Goal: Task Accomplishment & Management: Manage account settings

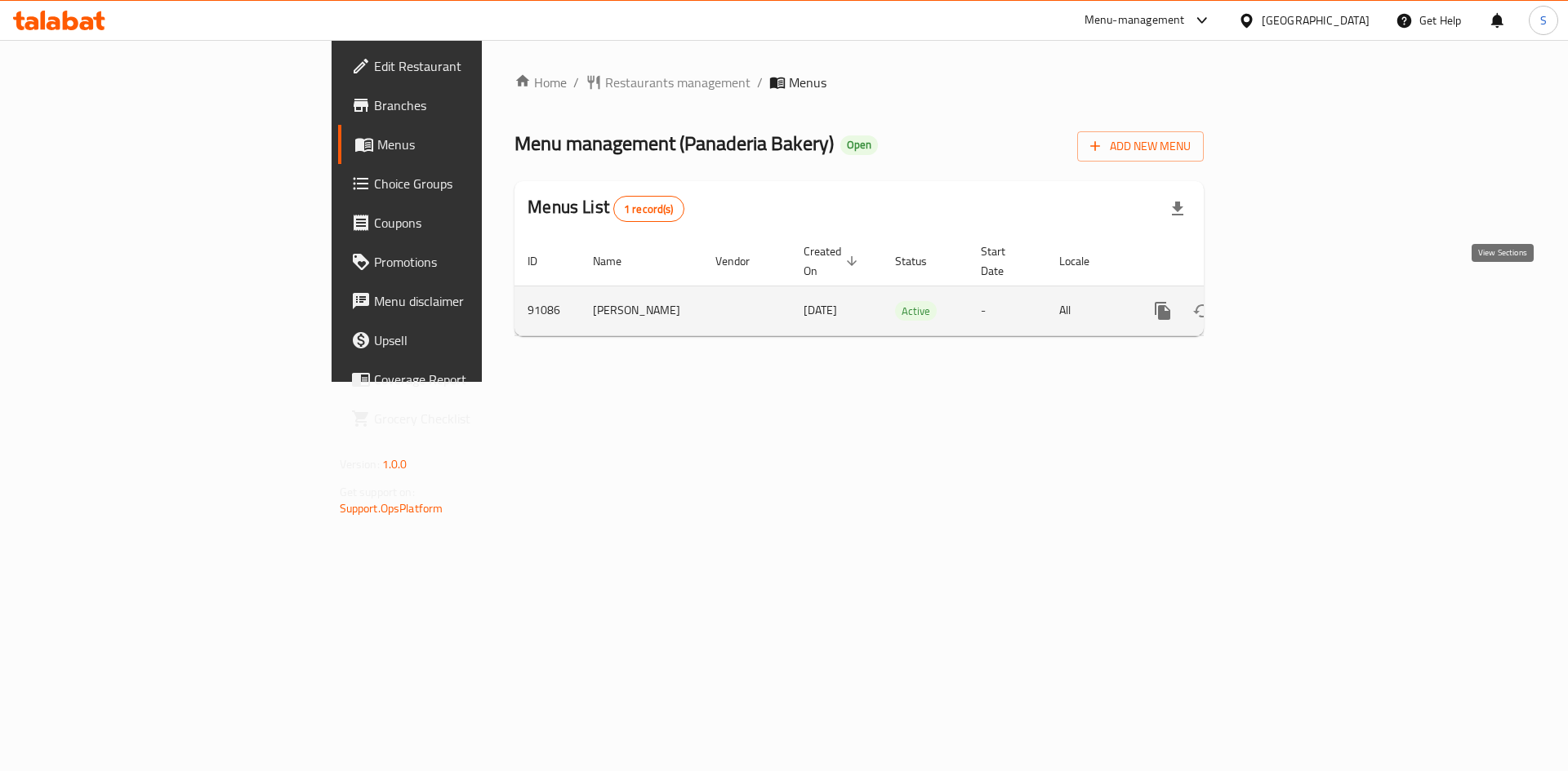
click at [1291, 302] on icon "enhanced table" at bounding box center [1280, 311] width 19 height 19
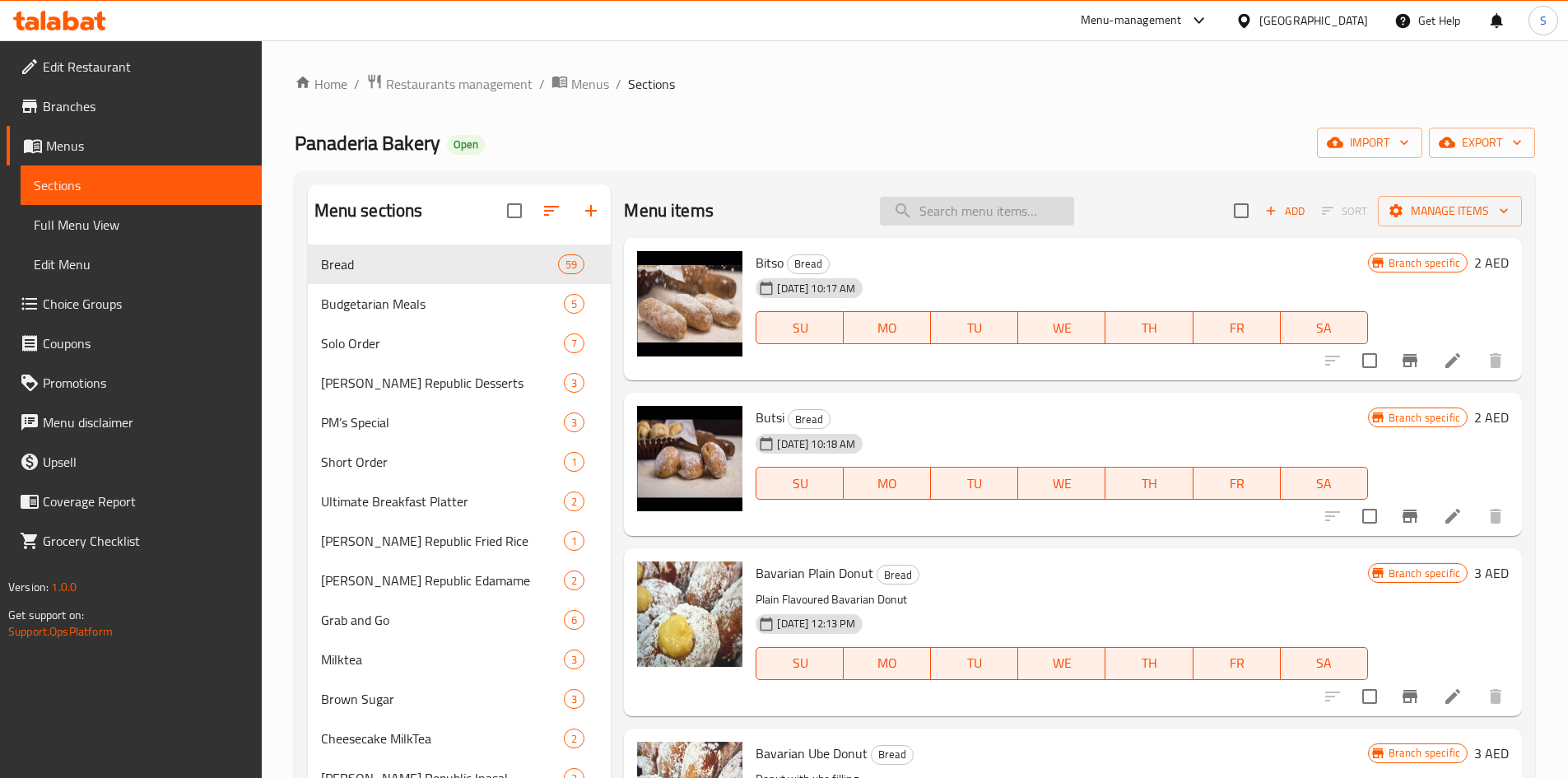
click at [971, 212] on input "search" at bounding box center [977, 212] width 195 height 29
paste input "Budgetarian Chicken Sisig With Rice"
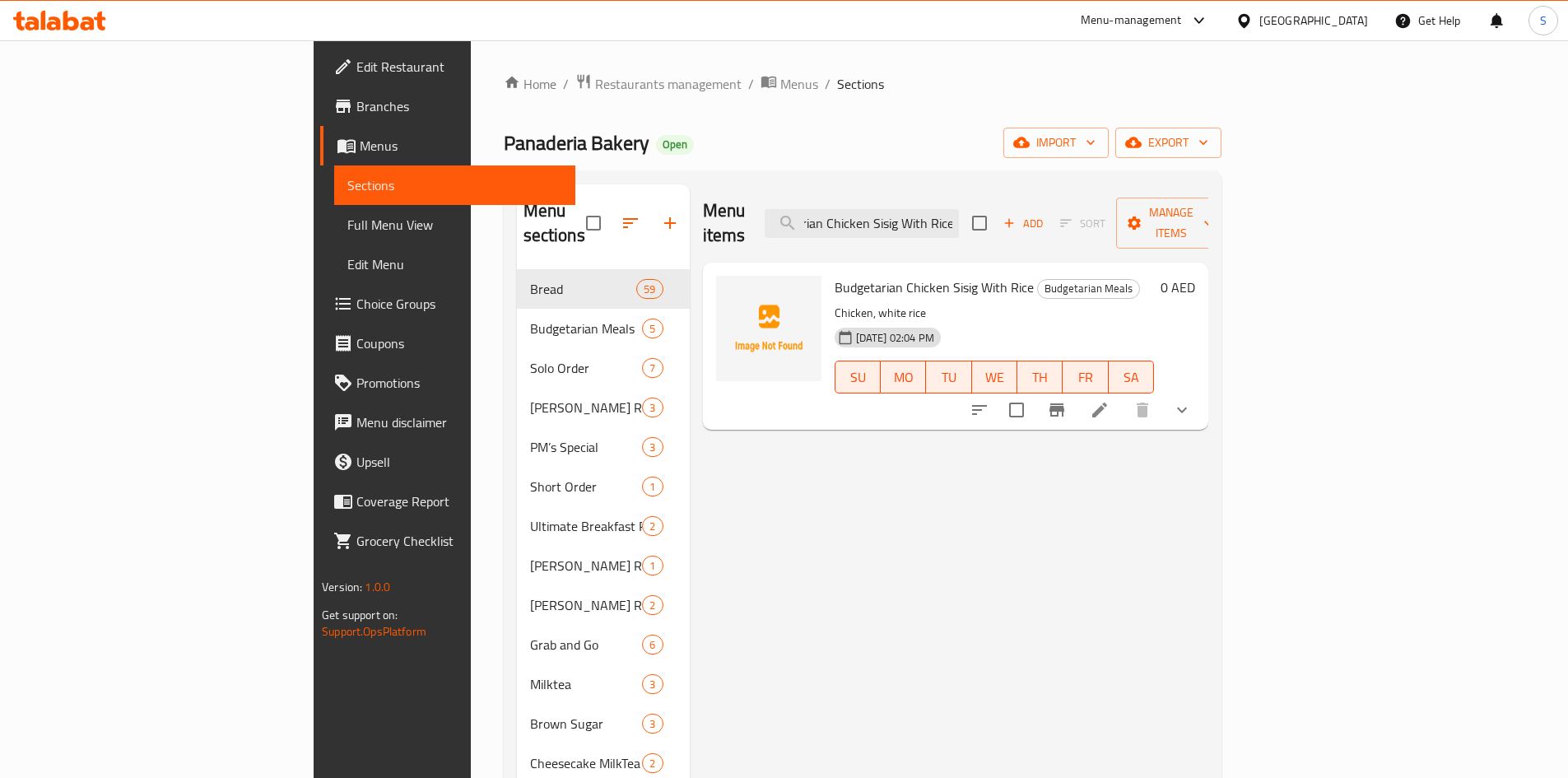
type input "Budgetarian Chicken Sisig With Rice"
click at [1123, 395] on li at bounding box center [1100, 410] width 46 height 30
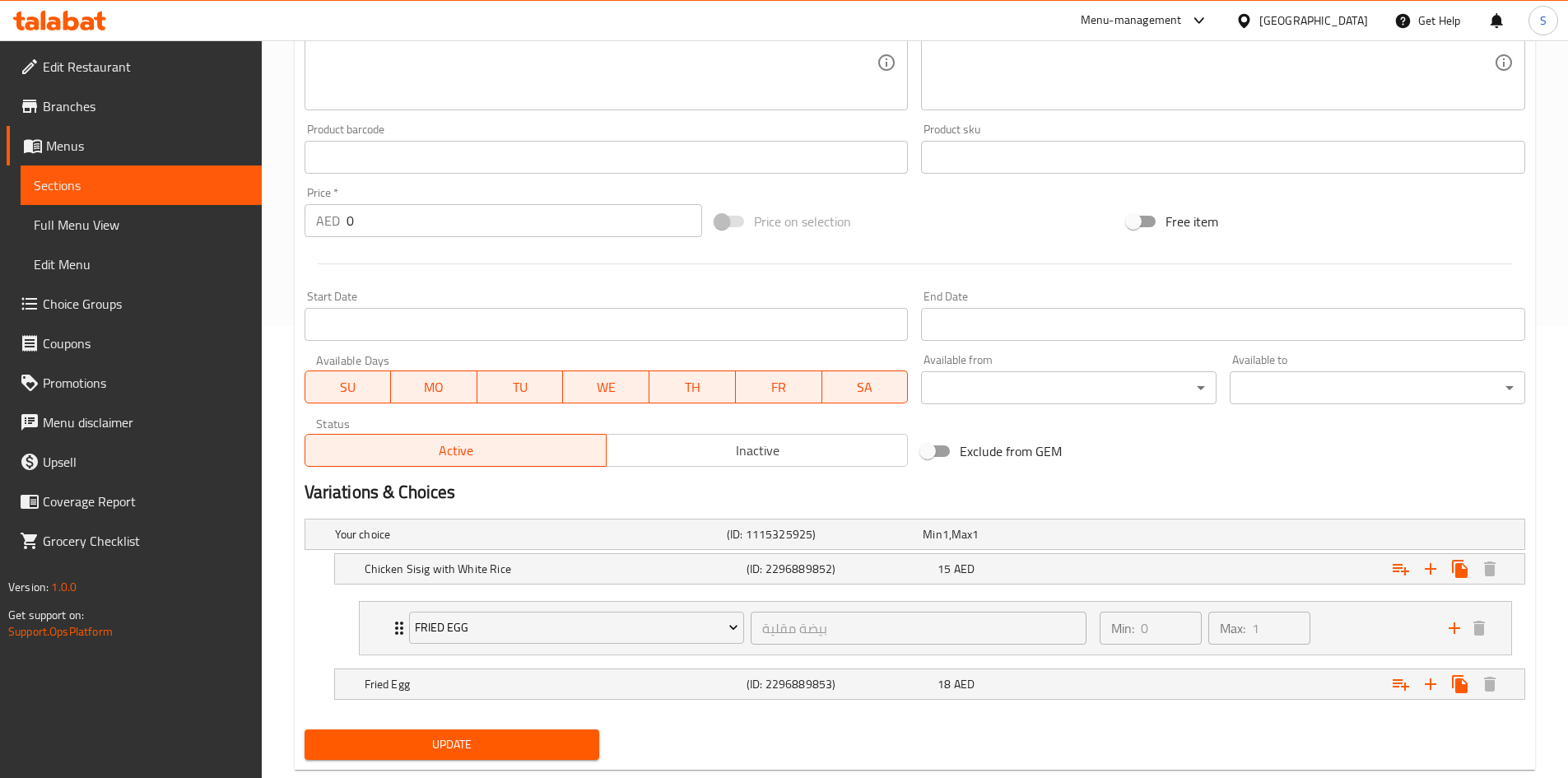
scroll to position [490, 0]
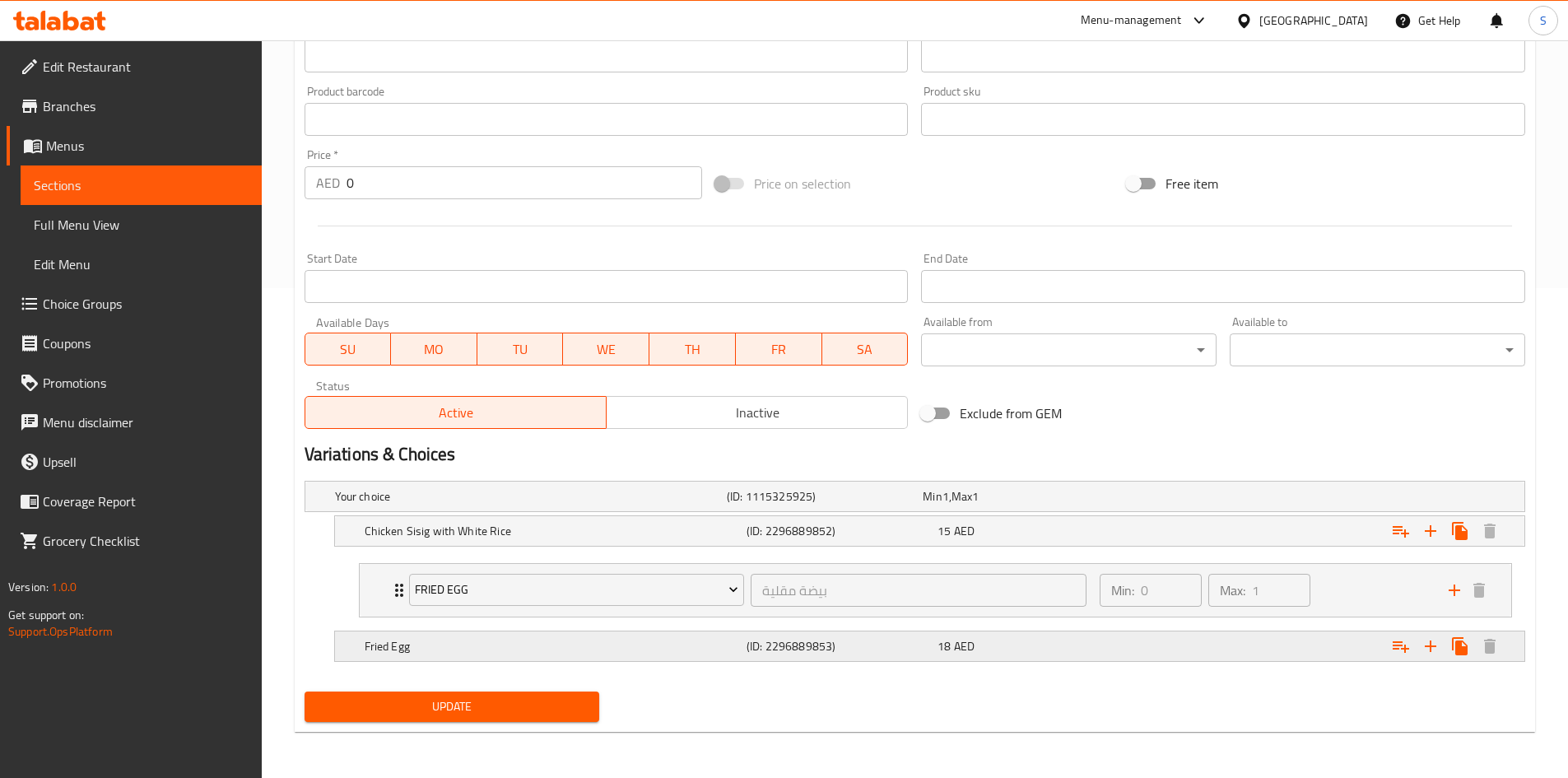
click at [569, 633] on div "Fried Egg (ID: 2296889853) 18 AED" at bounding box center [934, 647] width 1147 height 36
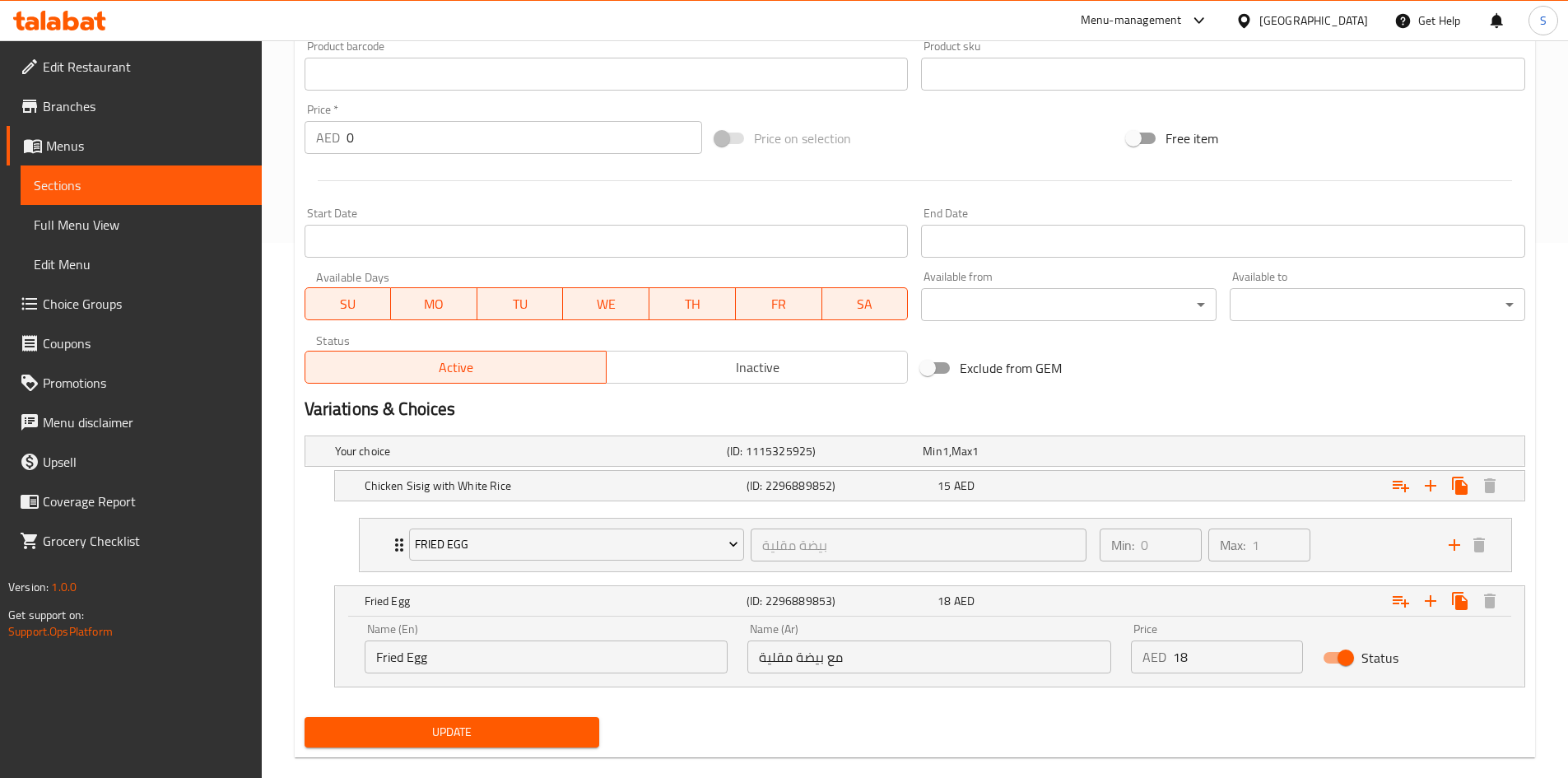
scroll to position [561, 0]
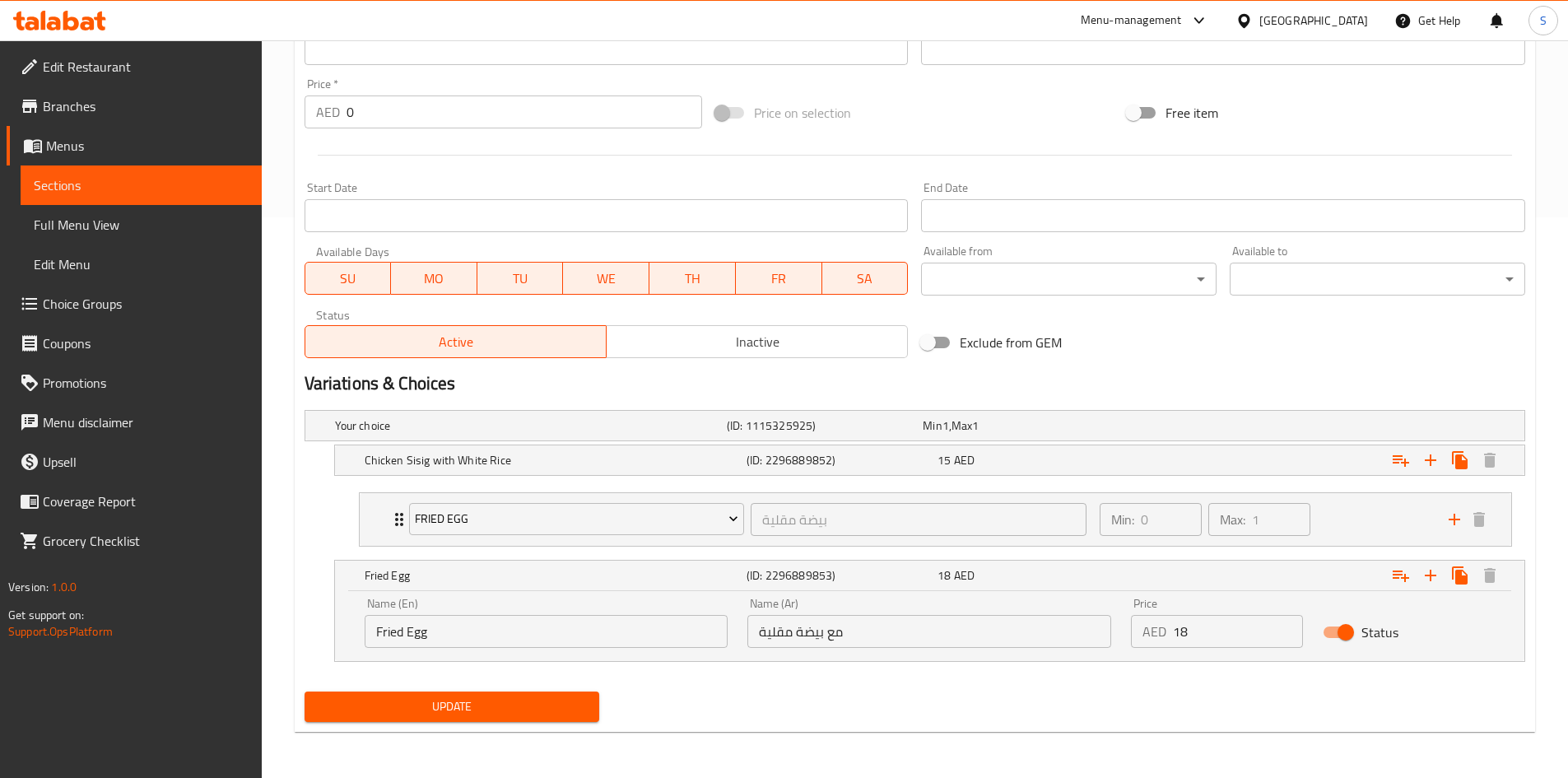
click at [591, 620] on input "Fried Egg" at bounding box center [547, 631] width 364 height 33
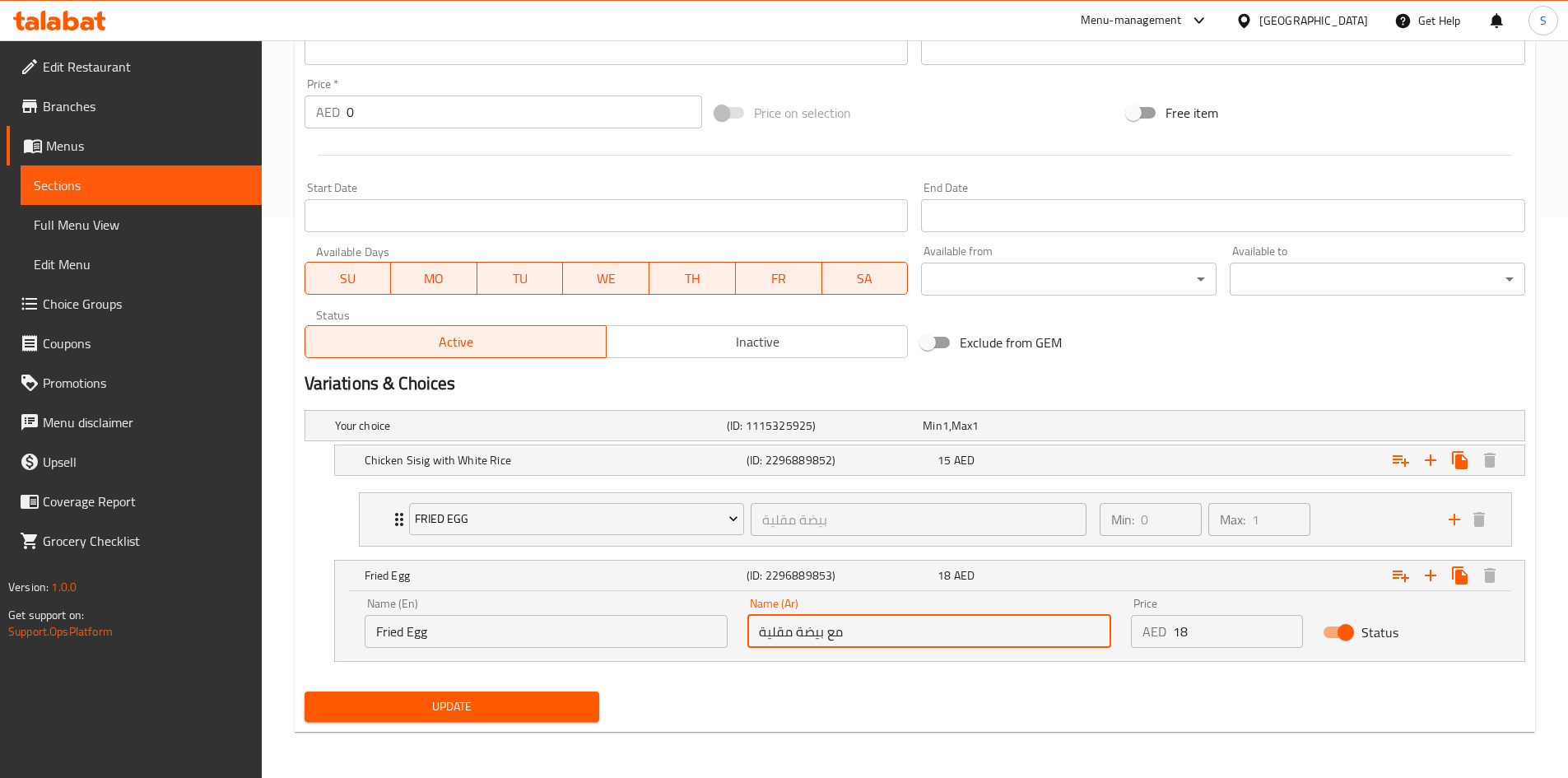
drag, startPoint x: 826, startPoint y: 632, endPoint x: 900, endPoint y: 639, distance: 74.3
click at [900, 639] on input "مع بيضة مقلية" at bounding box center [929, 631] width 364 height 33
type input "بيضة مقلية"
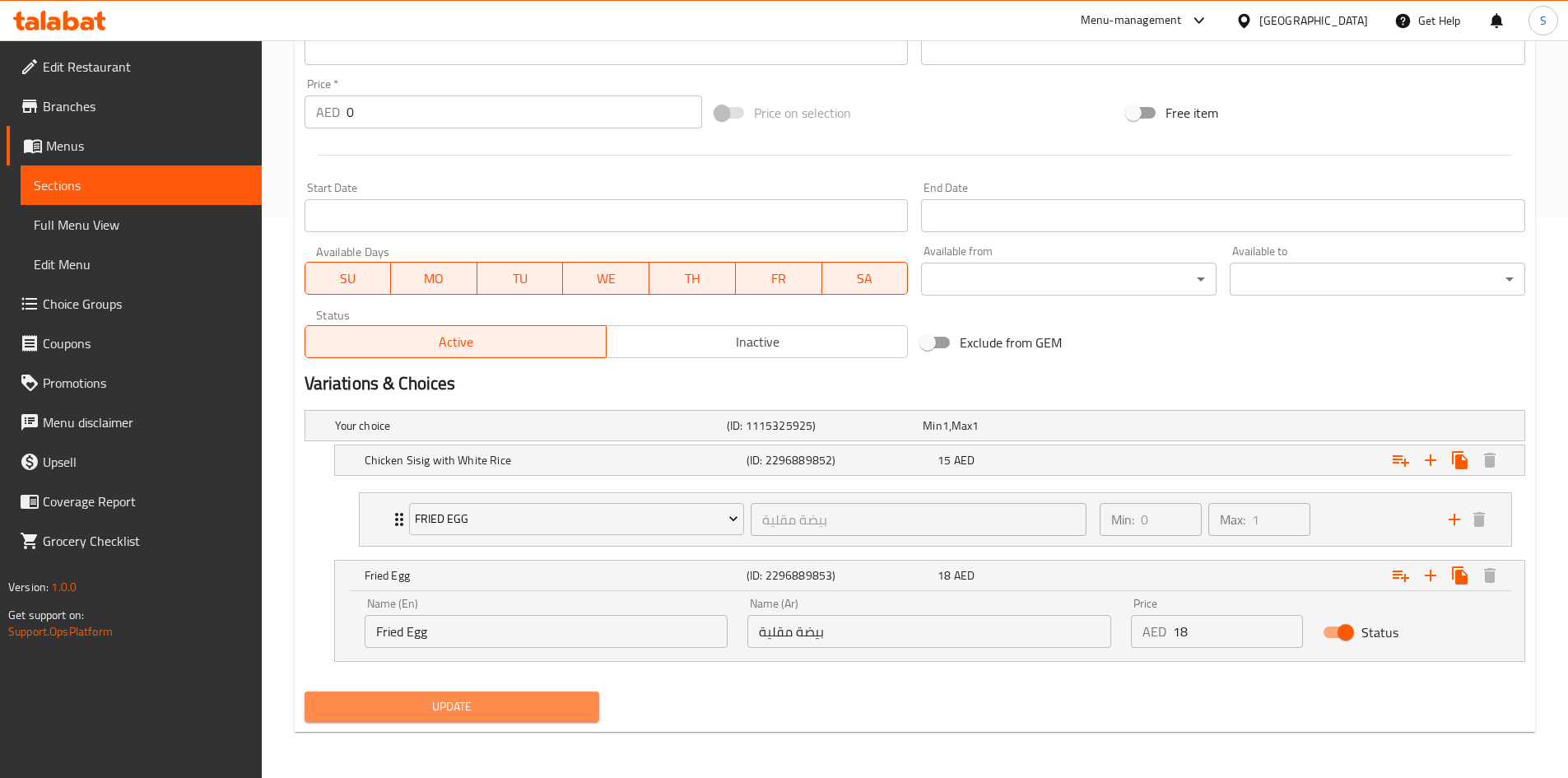
click at [491, 697] on span "Update" at bounding box center [452, 707] width 270 height 20
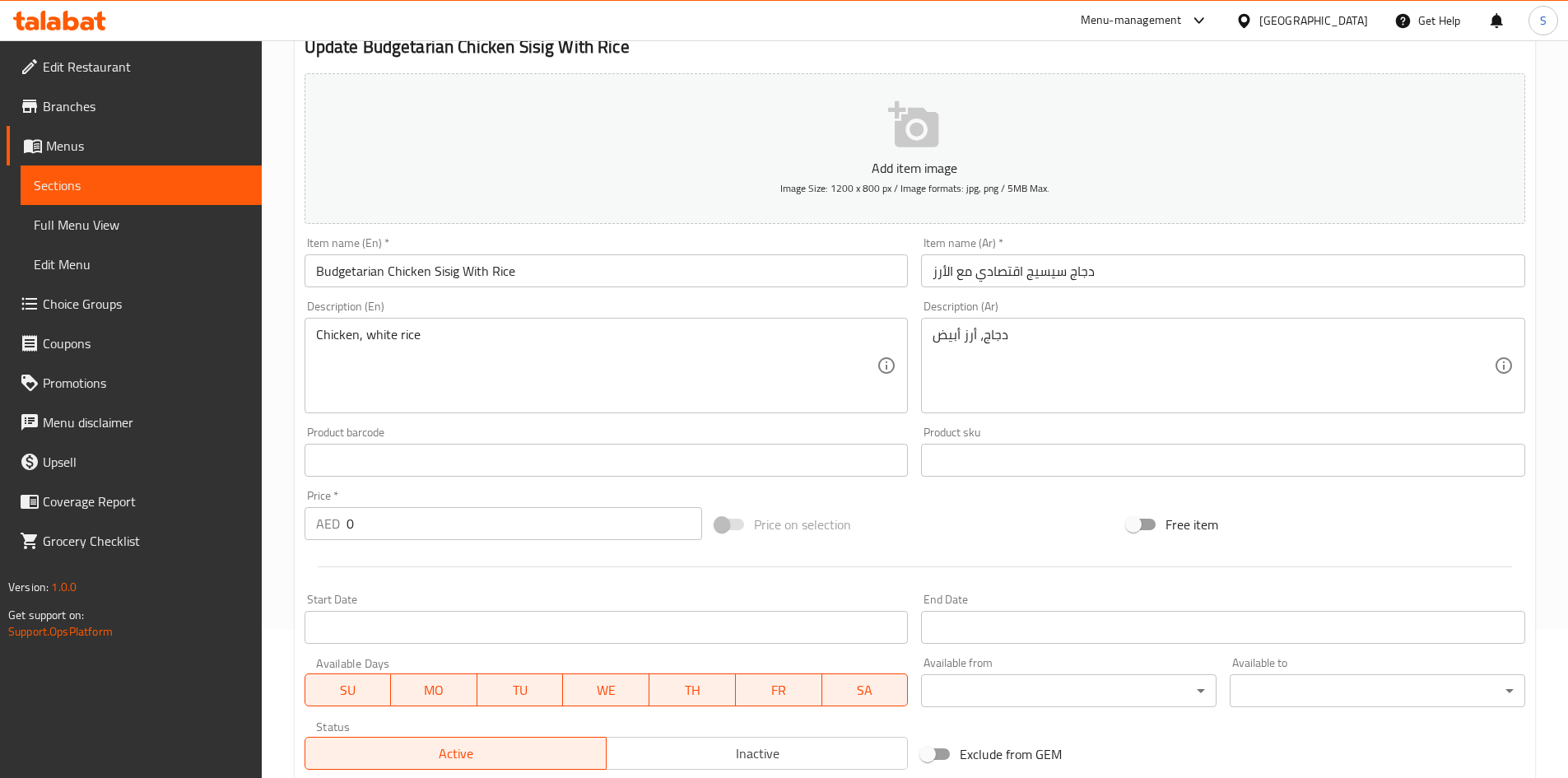
scroll to position [0, 0]
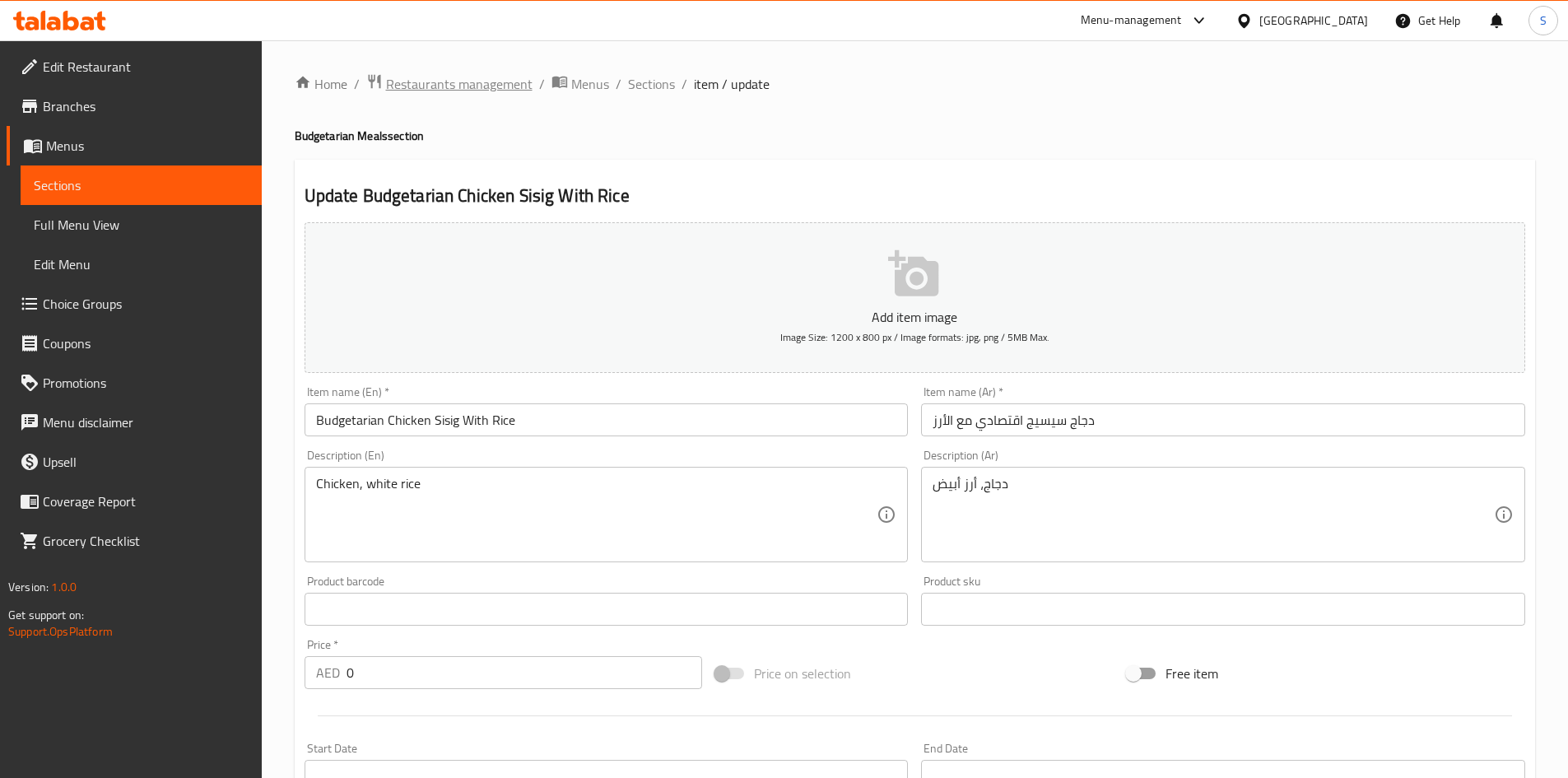
click at [506, 91] on span "Restaurants management" at bounding box center [459, 83] width 147 height 19
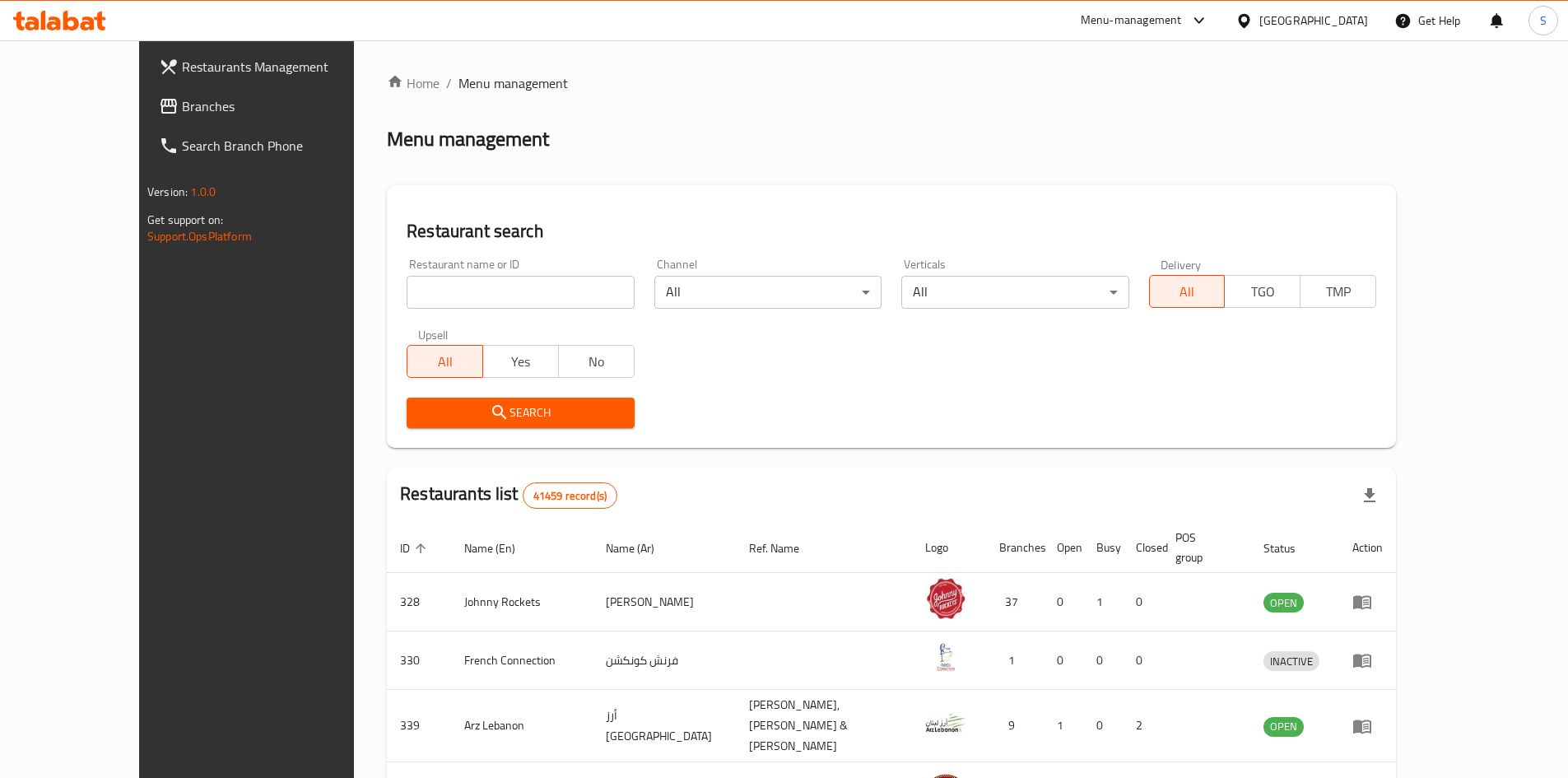
click at [479, 293] on input "search" at bounding box center [521, 292] width 227 height 33
paste input "689844"
type input "689844"
click at [515, 410] on span "Search" at bounding box center [520, 413] width 201 height 20
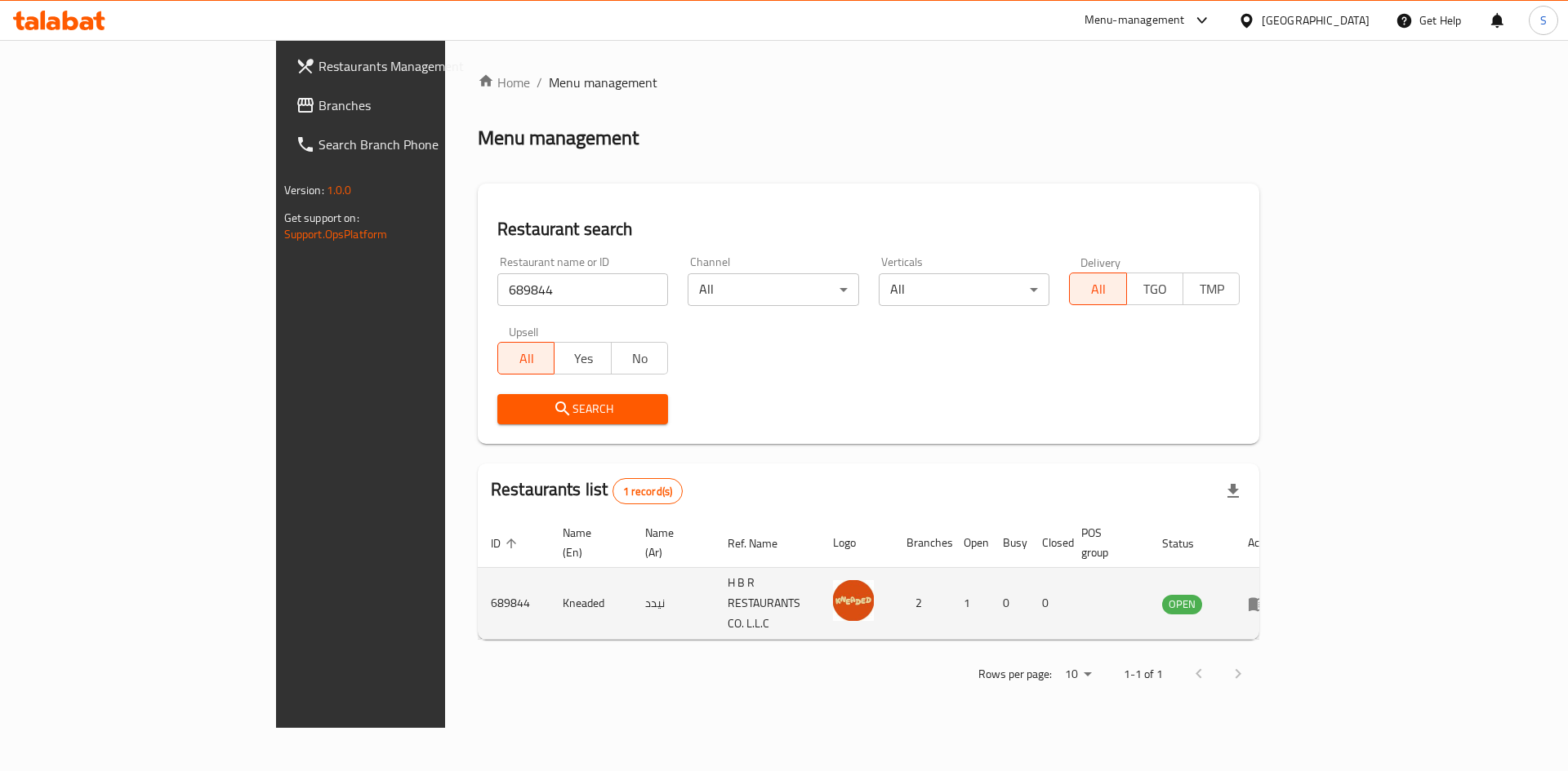
click at [1291, 582] on td "enhanced table" at bounding box center [1262, 604] width 56 height 72
click at [1267, 597] on icon "enhanced table" at bounding box center [1257, 604] width 18 height 14
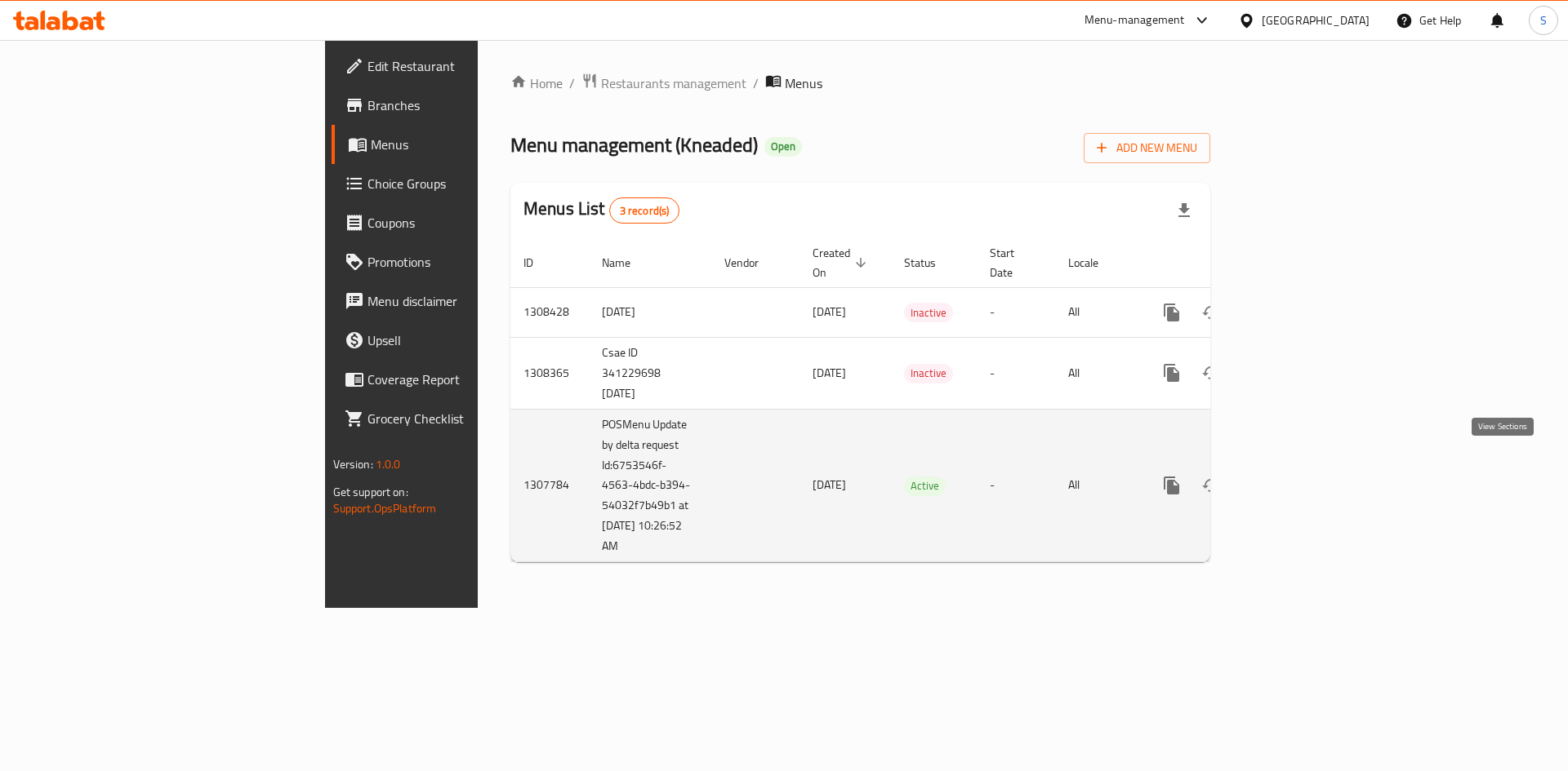
click at [1297, 479] on icon "enhanced table" at bounding box center [1290, 486] width 15 height 15
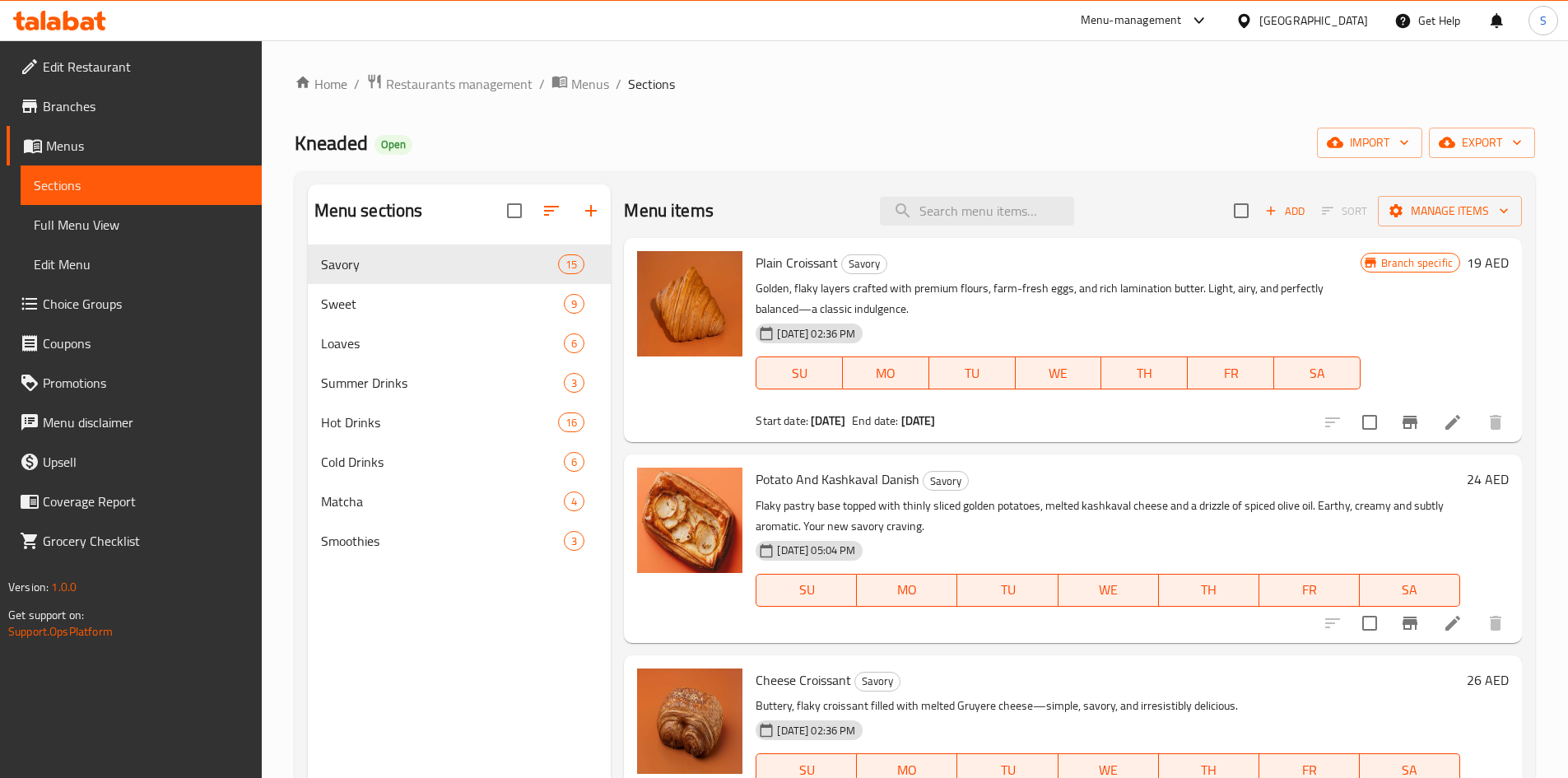
click at [172, 142] on span "Menus" at bounding box center [147, 145] width 202 height 19
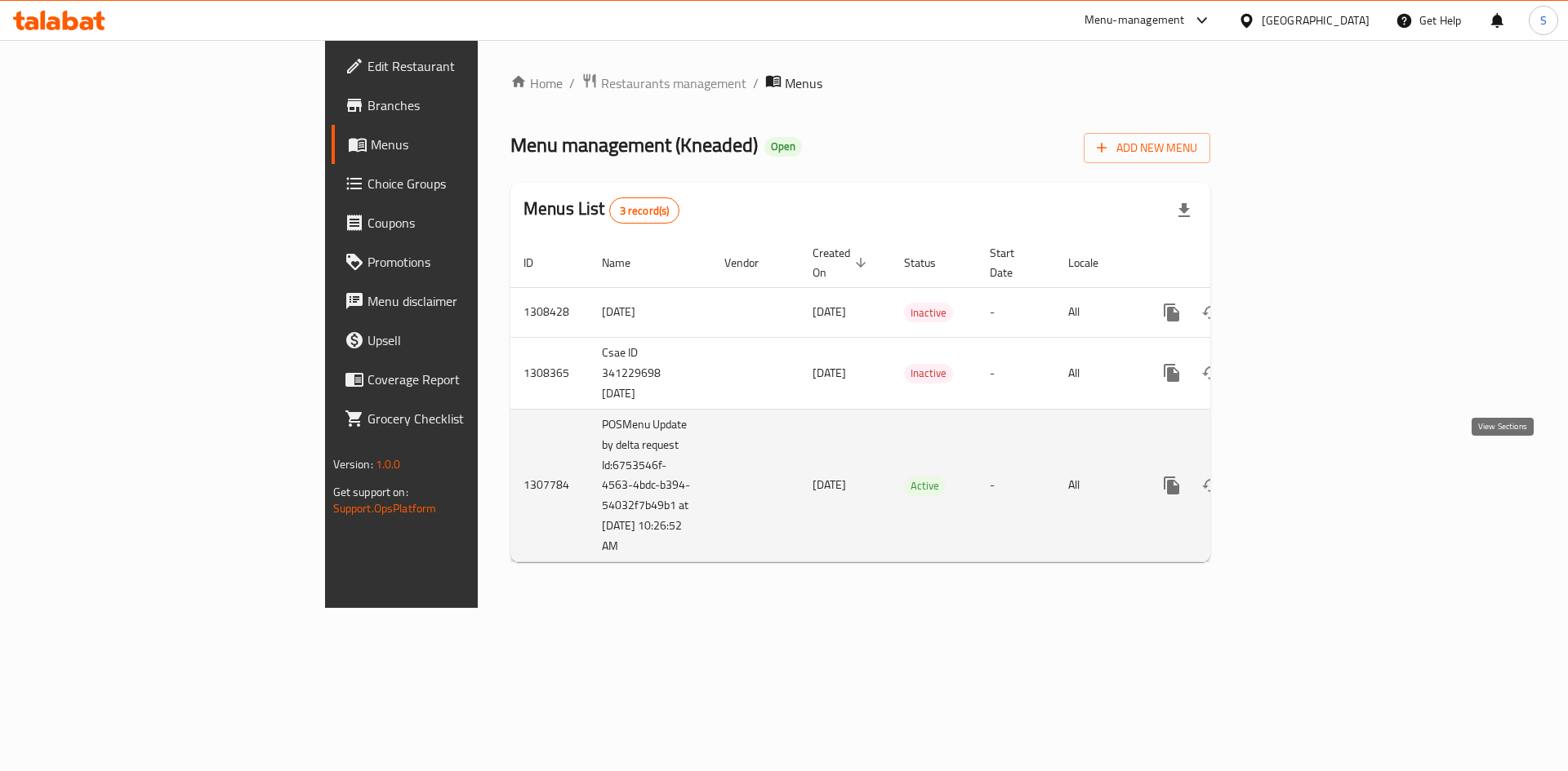
click at [1300, 476] on icon "enhanced table" at bounding box center [1289, 485] width 19 height 19
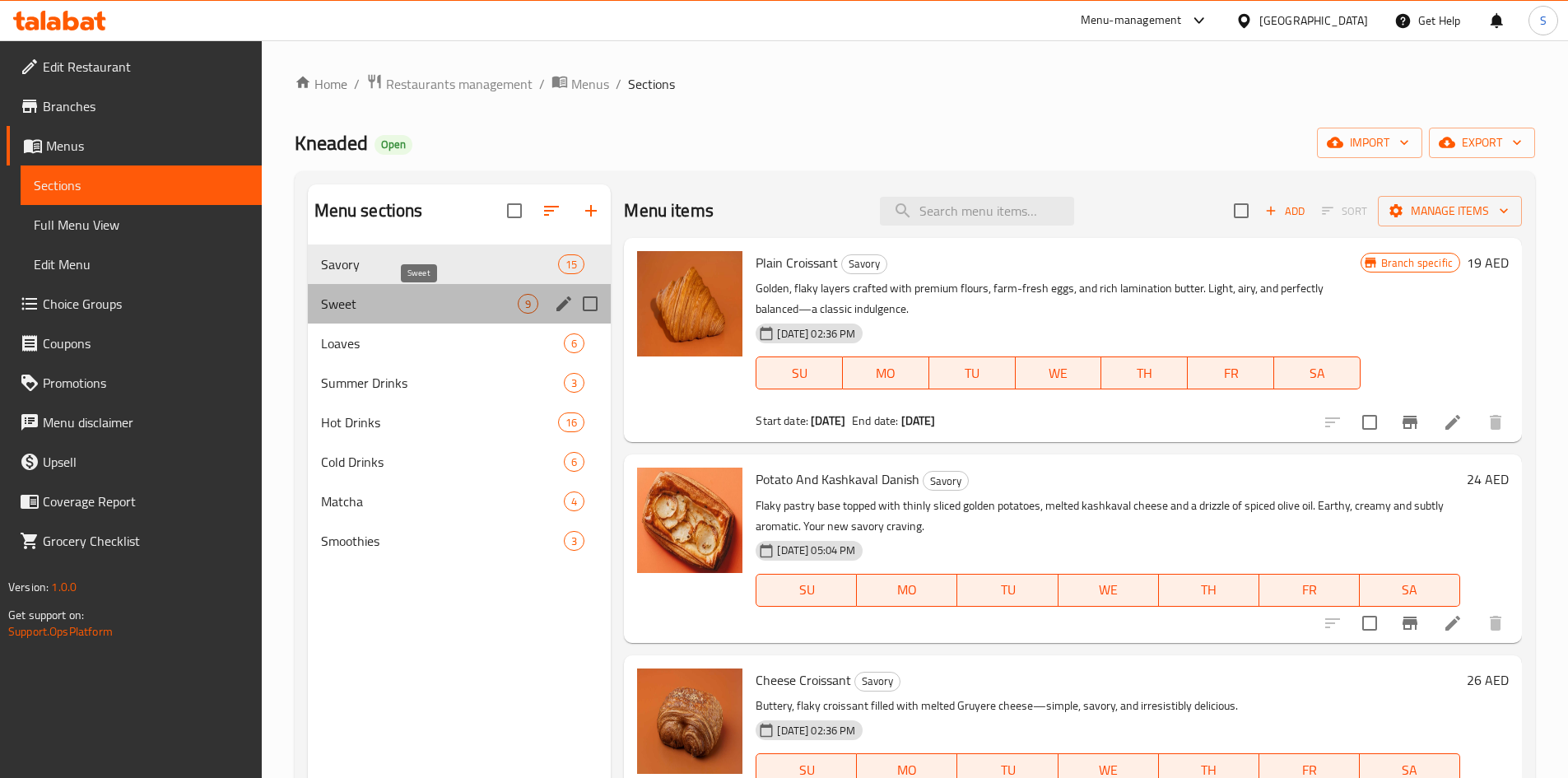
click at [340, 309] on span "Sweet" at bounding box center [420, 303] width 198 height 19
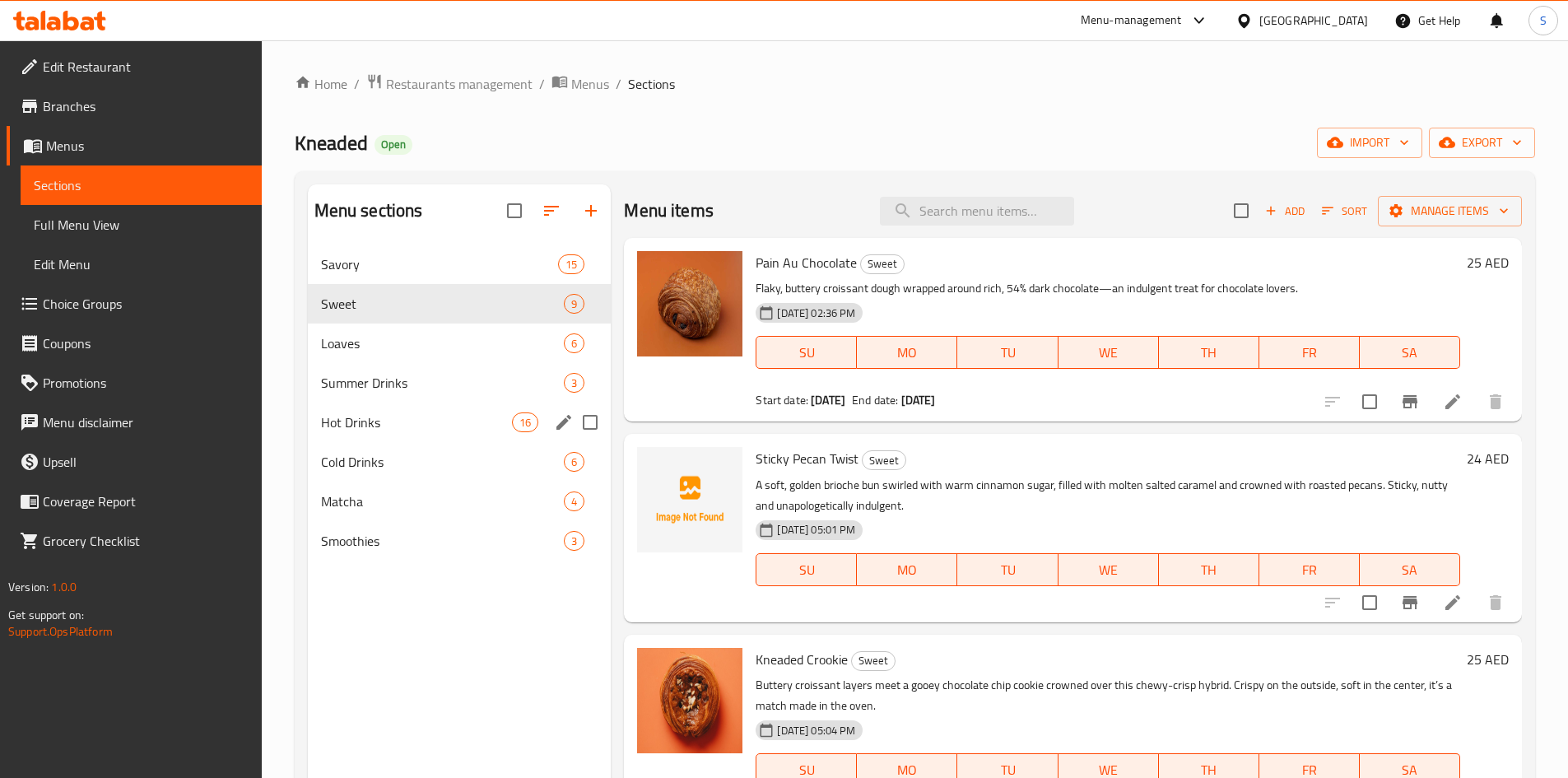
click at [382, 403] on div "Hot Drinks 16" at bounding box center [459, 422] width 304 height 40
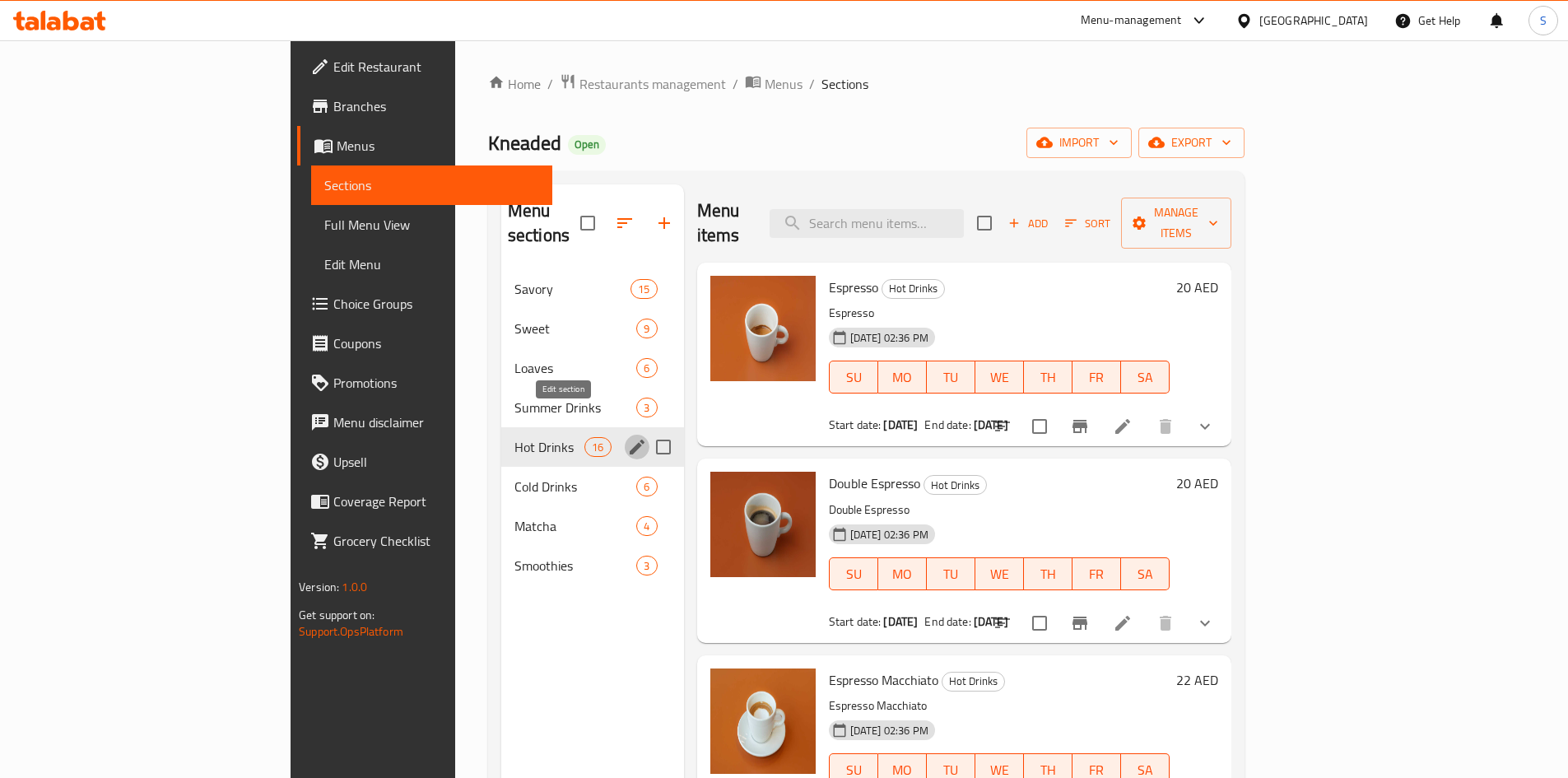
click at [628, 437] on icon "edit" at bounding box center [637, 447] width 19 height 19
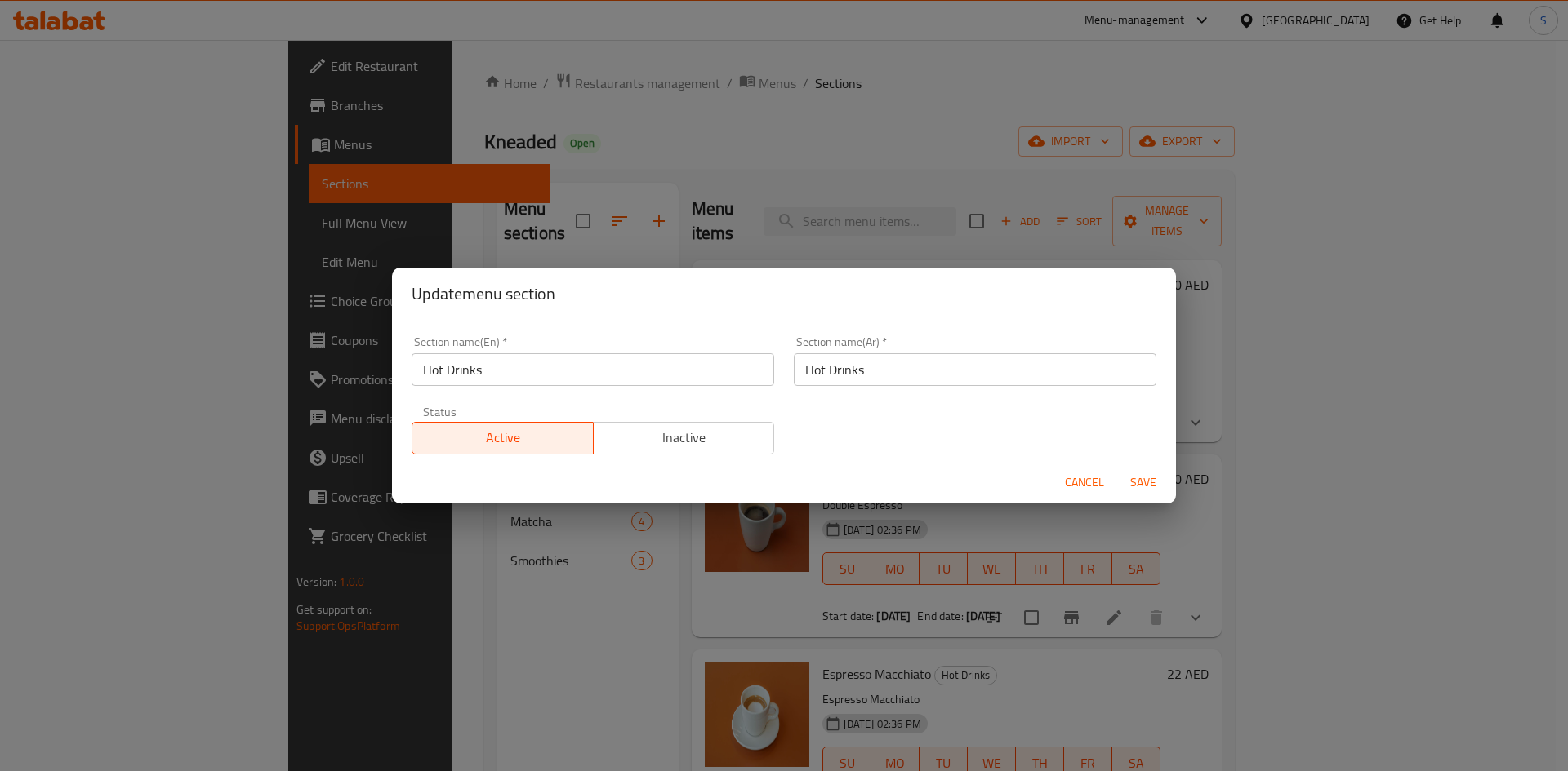
click at [547, 378] on input "Hot Drinks" at bounding box center [593, 369] width 363 height 33
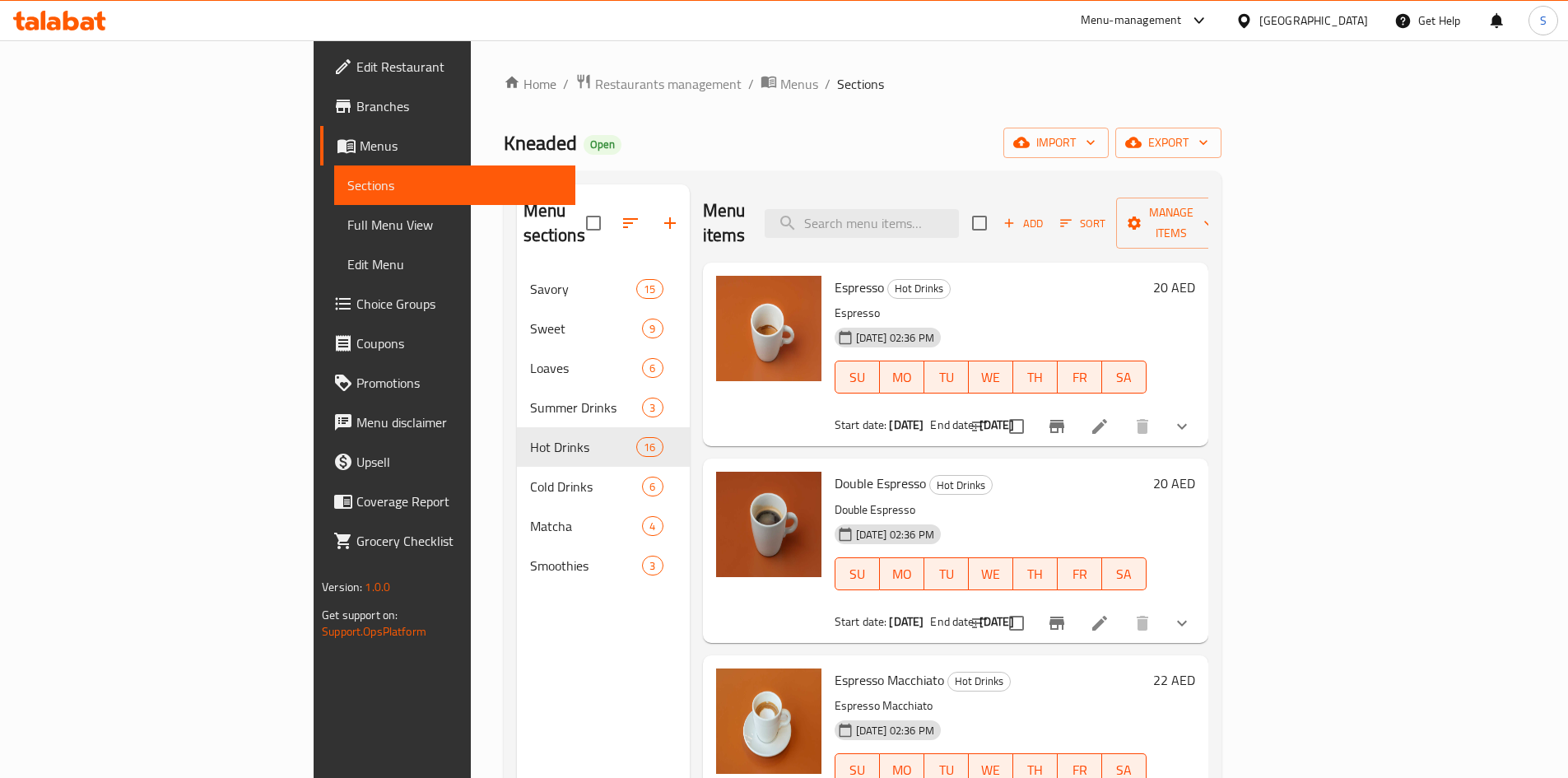
click at [356, 313] on span "Choice Groups" at bounding box center [459, 303] width 206 height 19
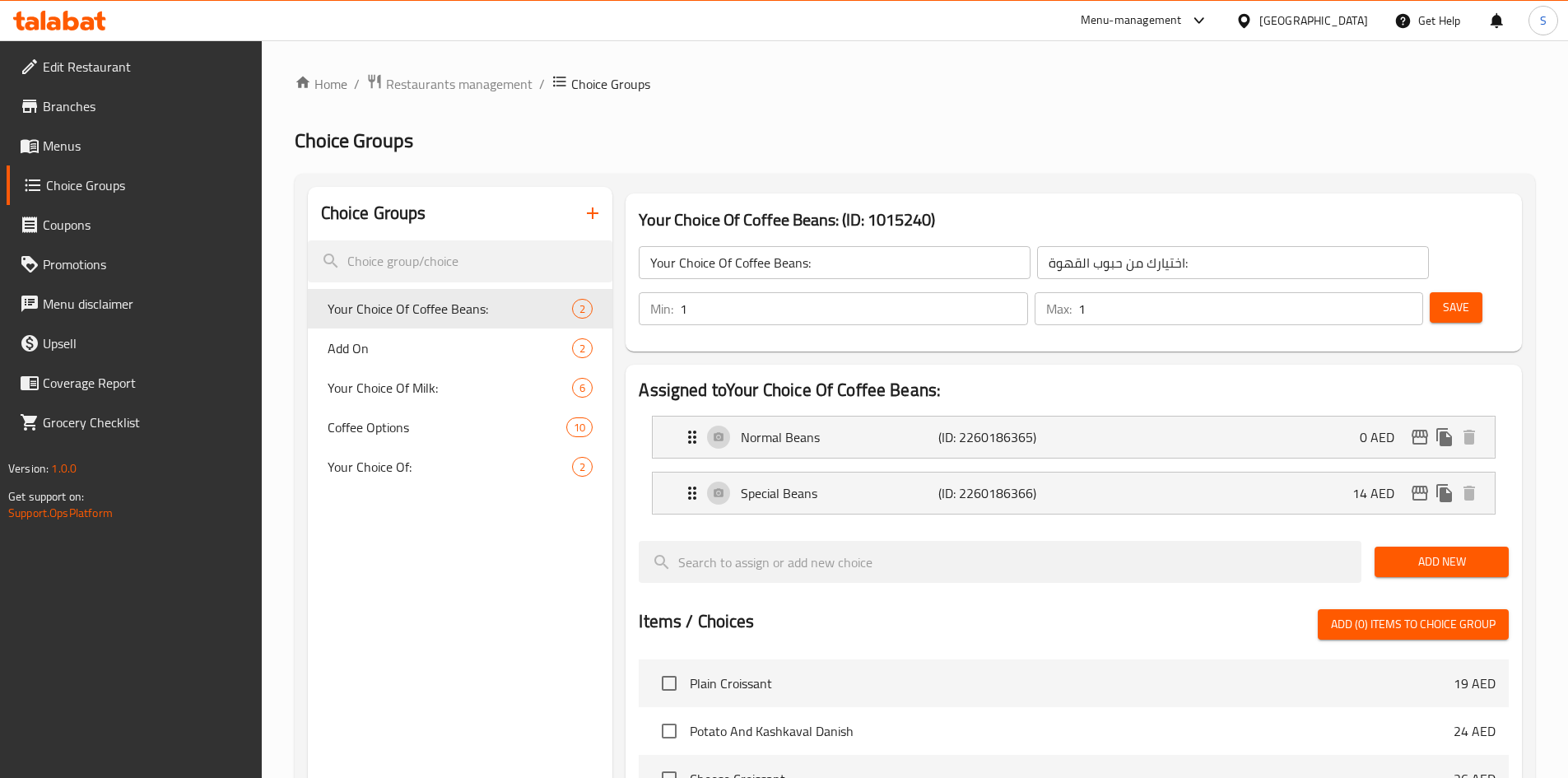
click at [117, 139] on span "Menus" at bounding box center [146, 145] width 206 height 19
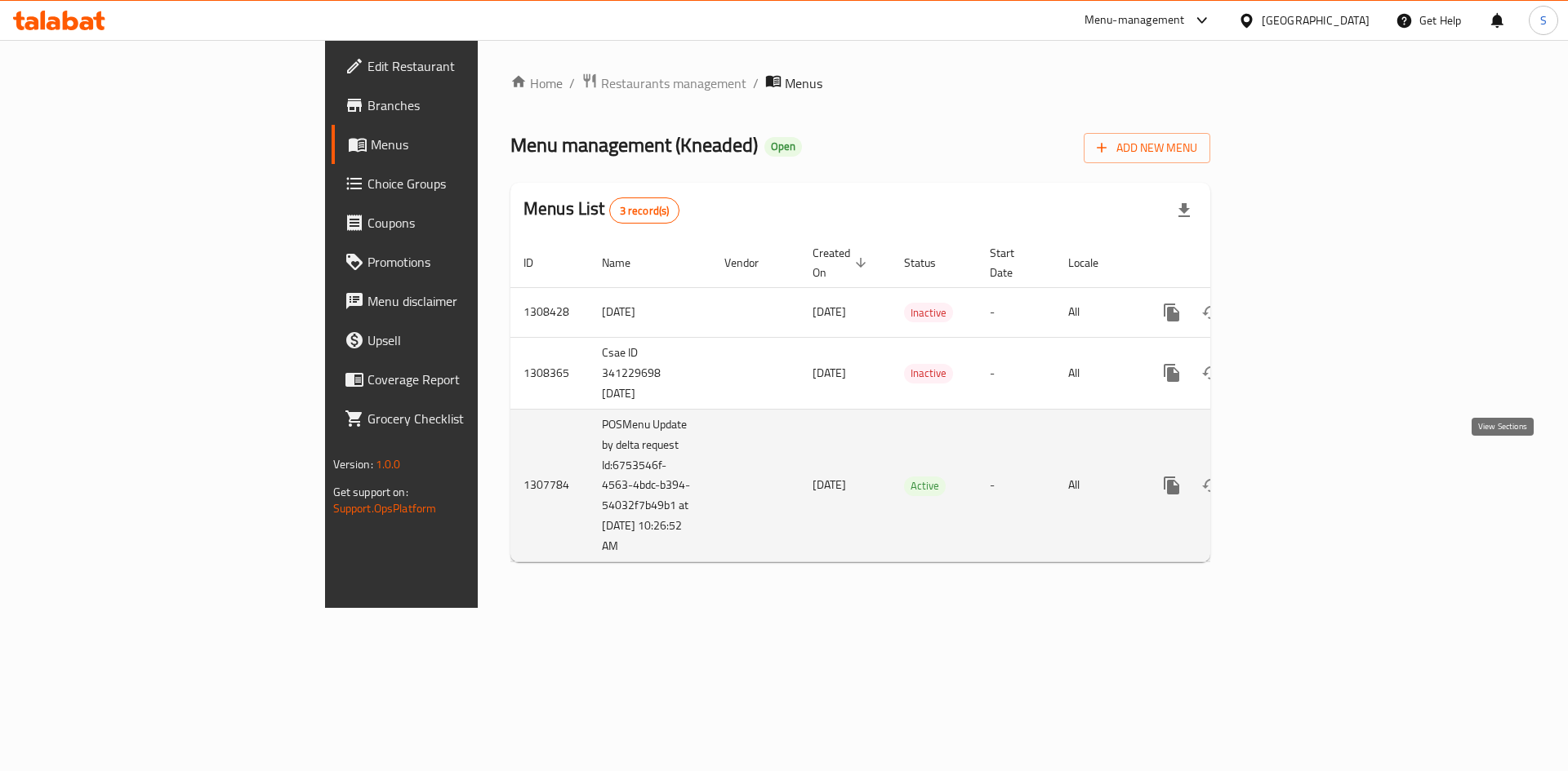
click at [1300, 476] on icon "enhanced table" at bounding box center [1289, 485] width 19 height 19
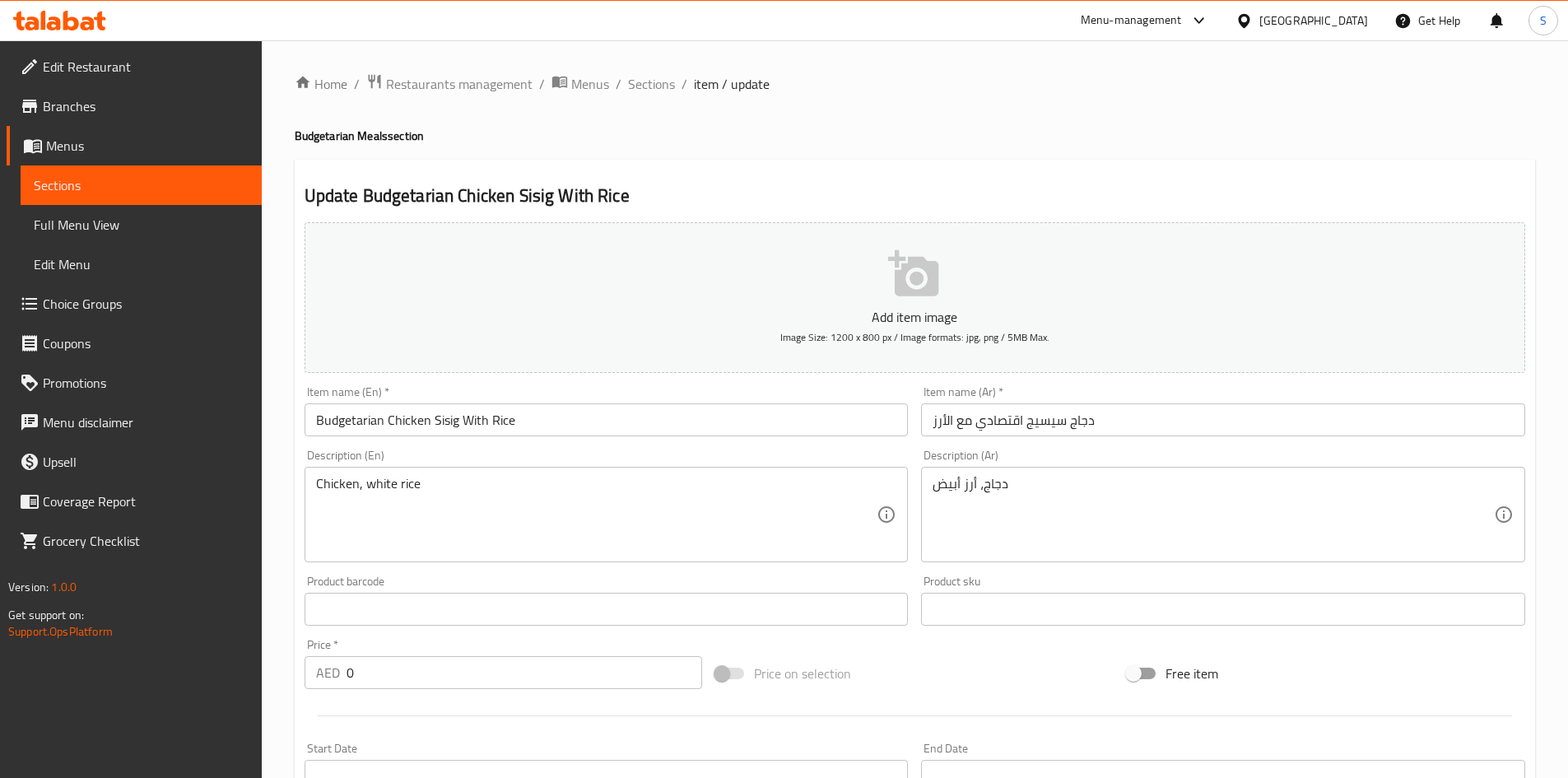
click at [120, 314] on span "Choice Groups" at bounding box center [146, 303] width 206 height 19
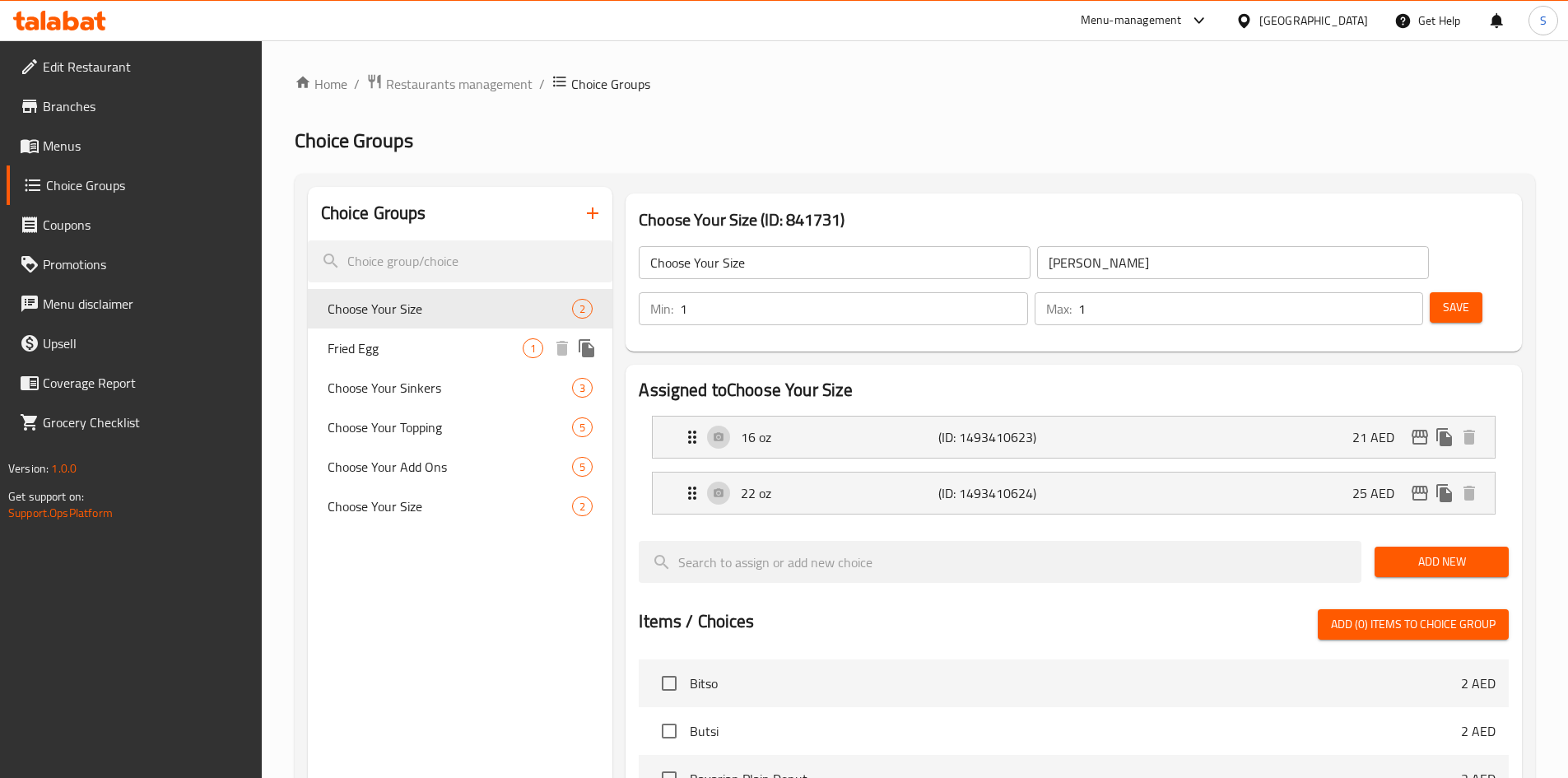
click at [425, 359] on div "Fried Egg 1" at bounding box center [460, 348] width 306 height 40
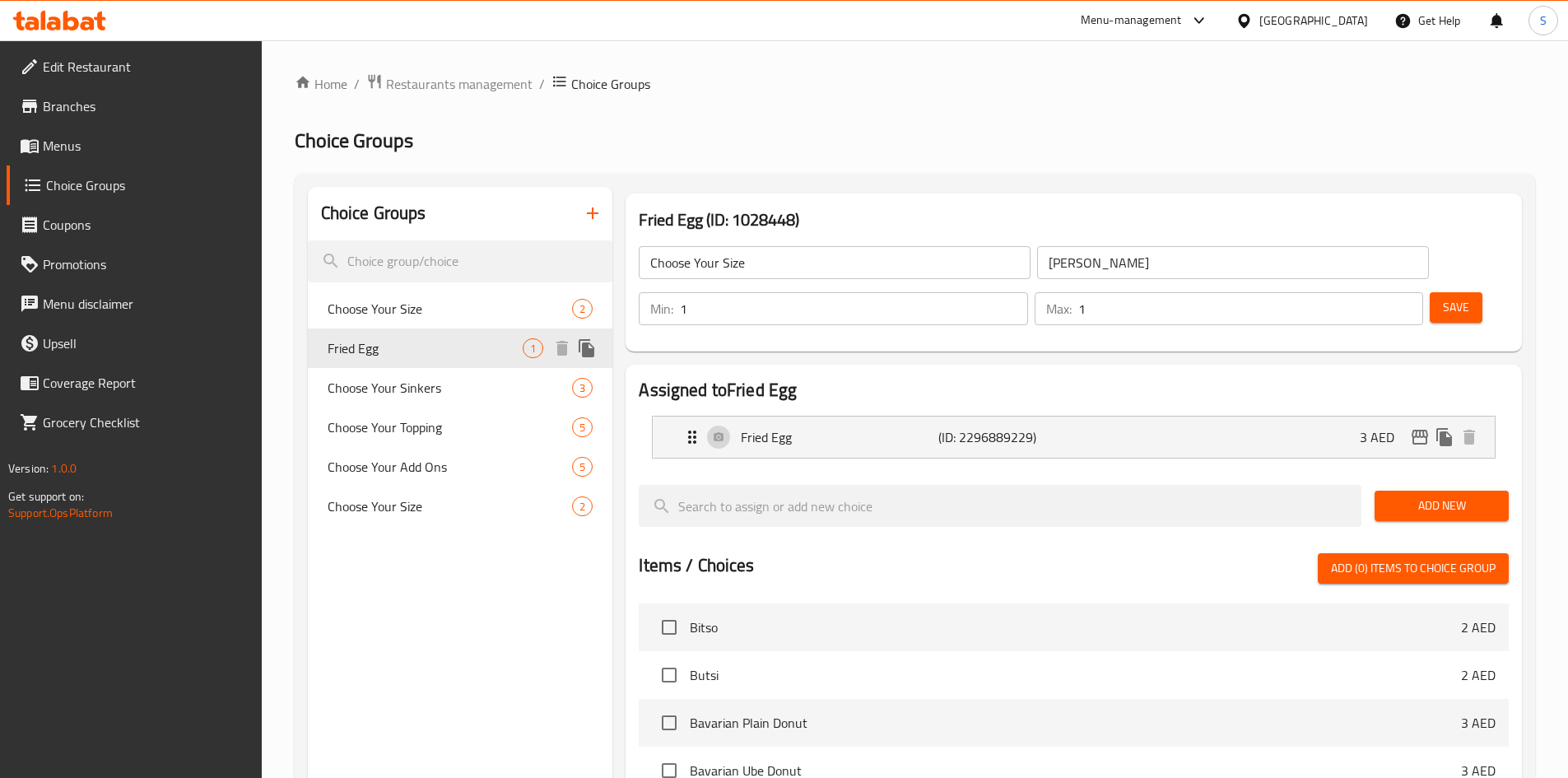
type input "Fried Egg"
type input "بيضة مقلية"
type input "0"
click at [432, 308] on span "Choose Your Size" at bounding box center [425, 309] width 196 height 19
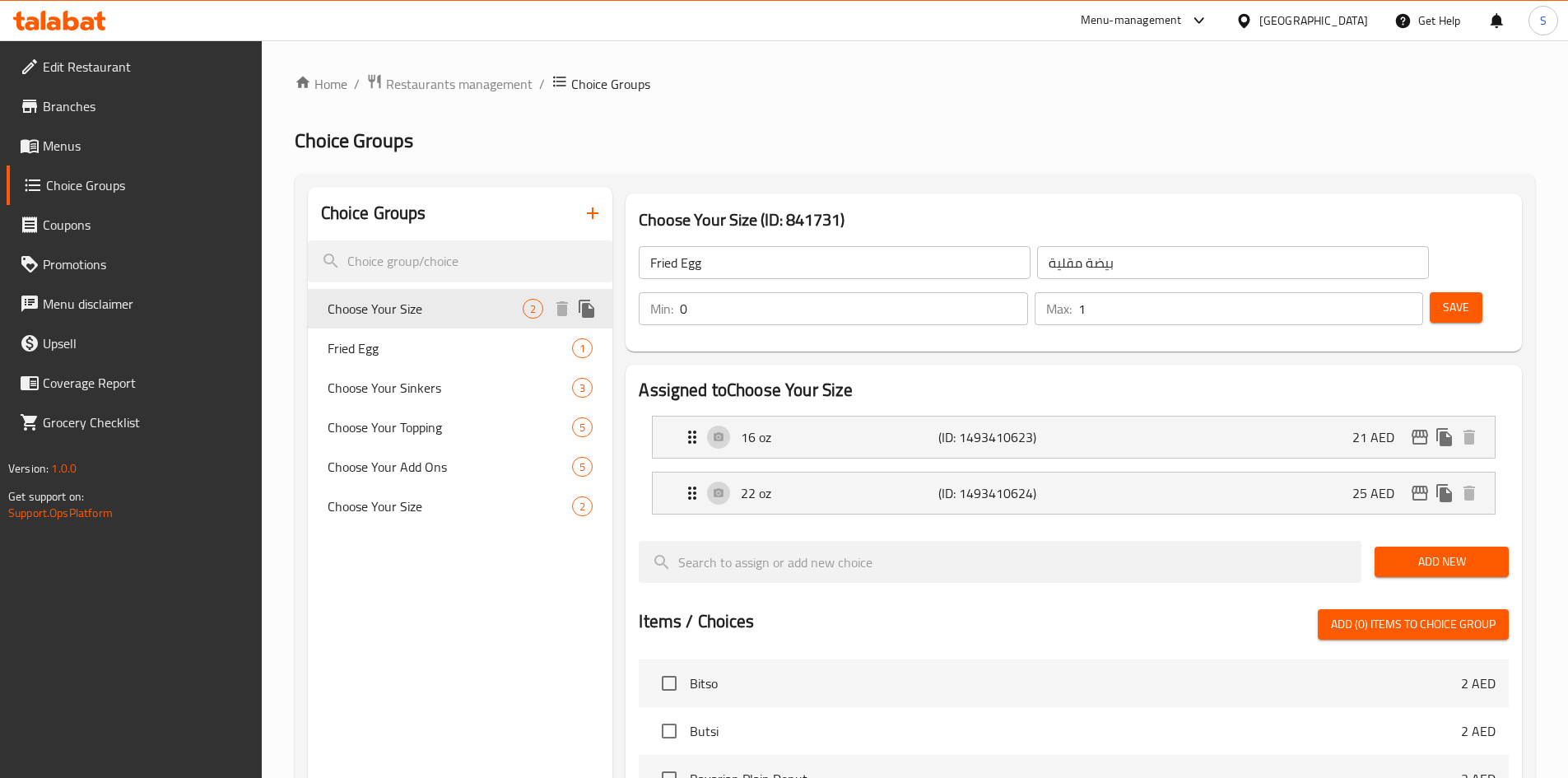
type input "Choose Your Size"
type input "اختر مقاسك"
type input "1"
click at [436, 464] on span "Choose Your Add Ons" at bounding box center [425, 466] width 196 height 19
type input "Choose Your Add Ons"
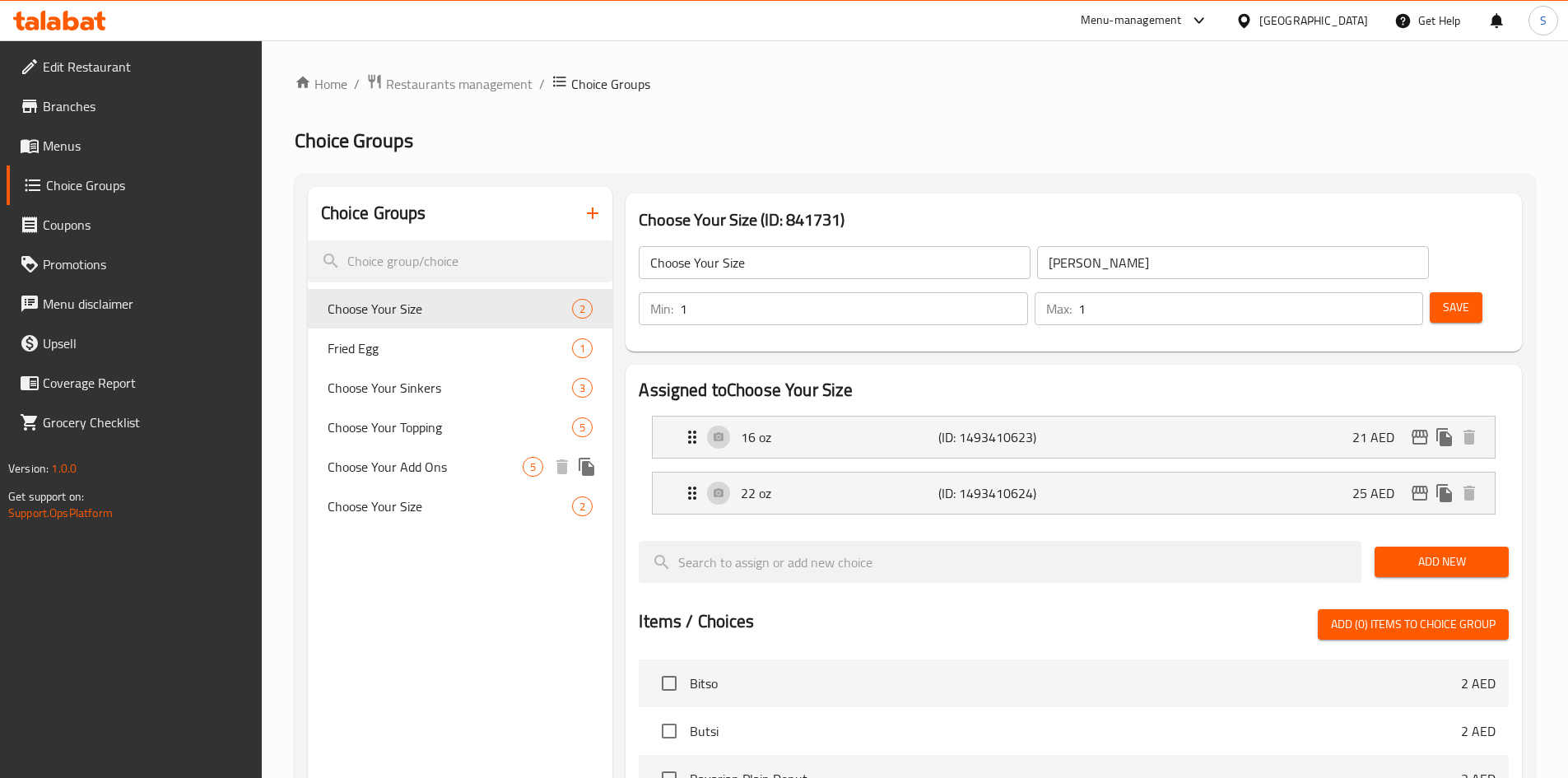
type input "اختر الإضافات الخاصة بك"
type input "0"
type input "4"
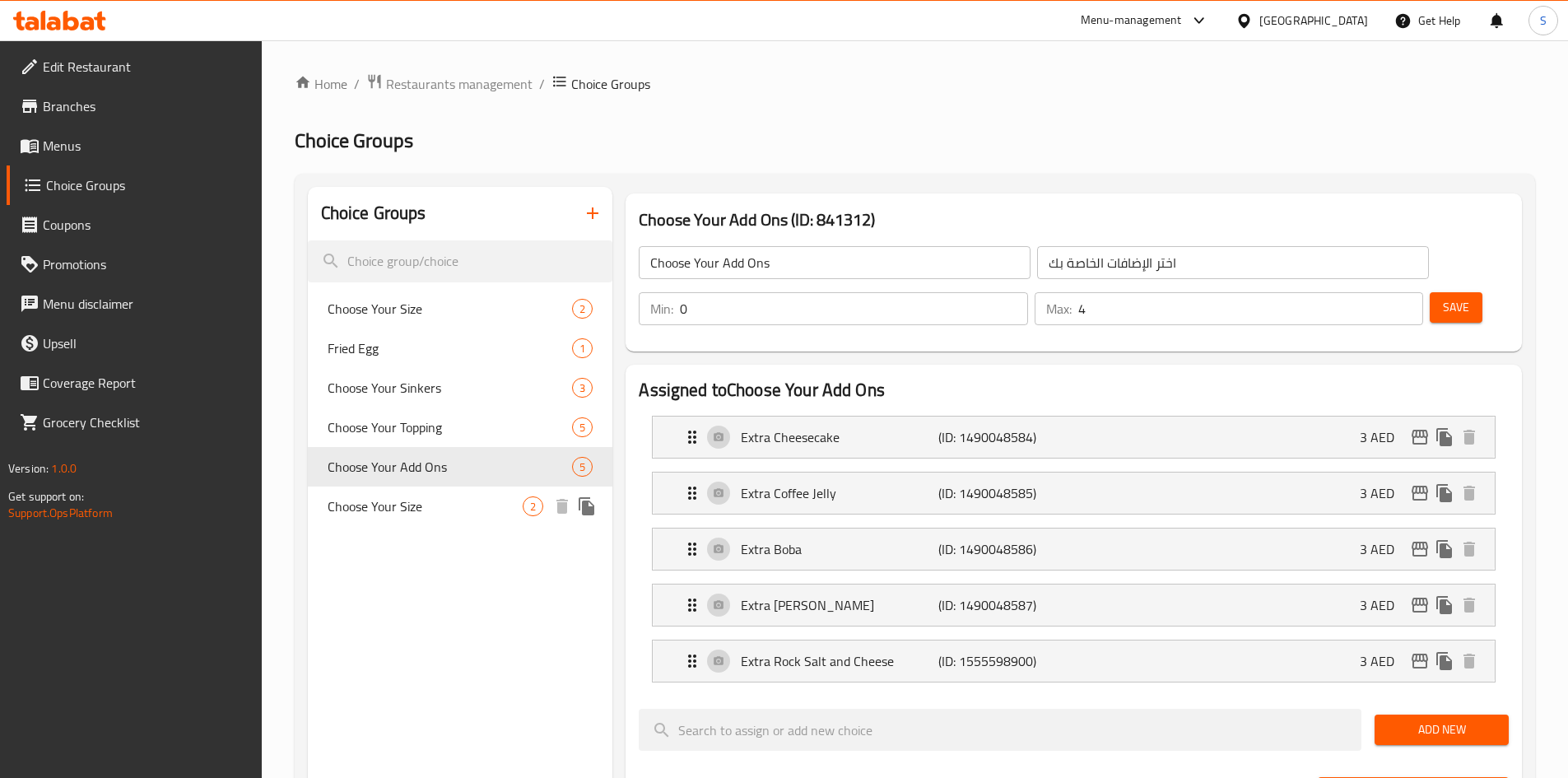
click at [434, 523] on div "Choose Your Size 2" at bounding box center [460, 506] width 306 height 40
type input "Choose Your Size"
type input "اختر مقاسك"
type input "1"
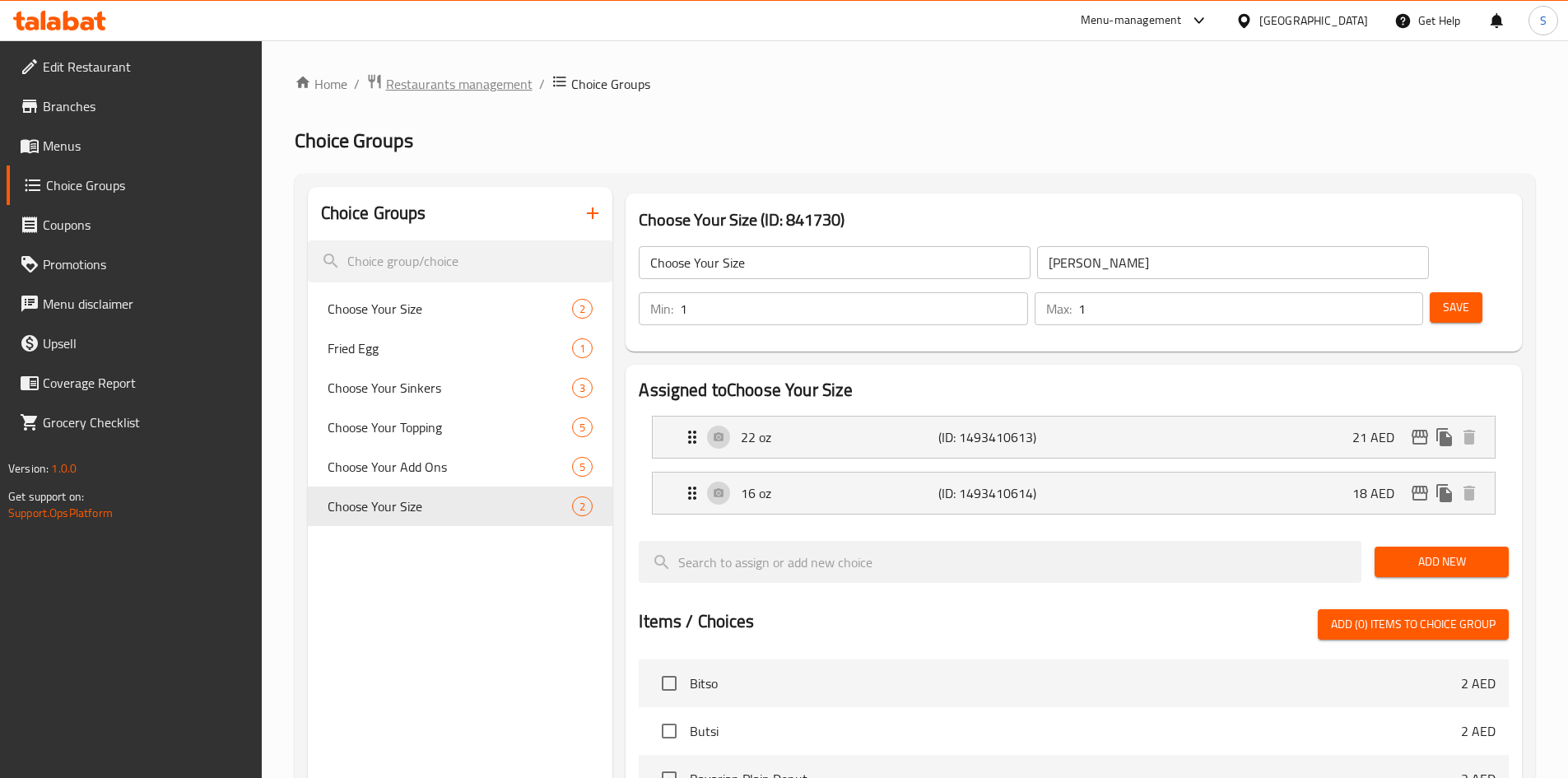
click at [403, 94] on span "Restaurants management" at bounding box center [459, 83] width 147 height 19
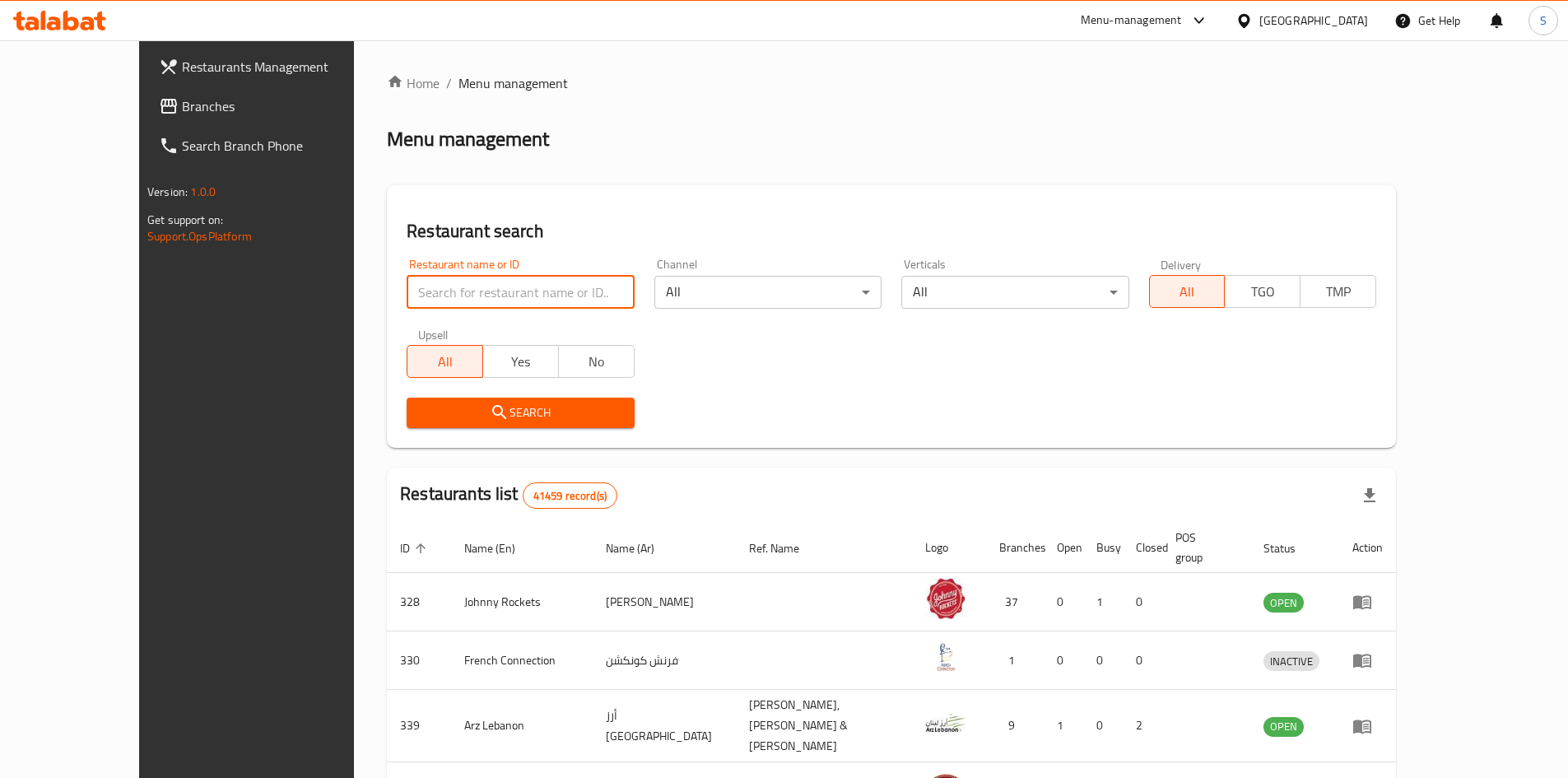
click at [463, 289] on input "search" at bounding box center [521, 292] width 227 height 33
paste input "689844"
type input "689844"
click at [475, 412] on span "Search" at bounding box center [520, 413] width 201 height 20
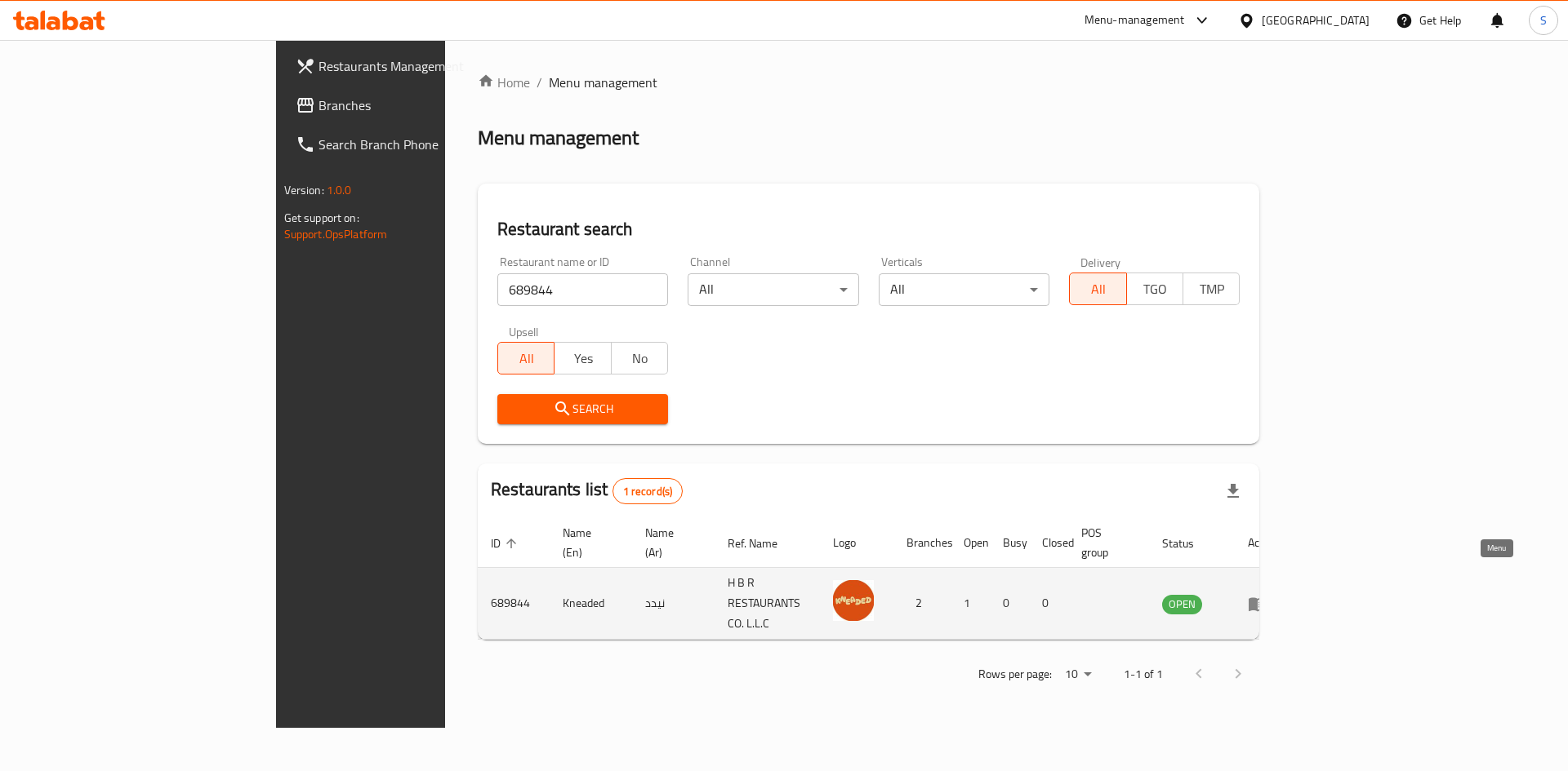
click at [1267, 594] on icon "enhanced table" at bounding box center [1257, 603] width 19 height 19
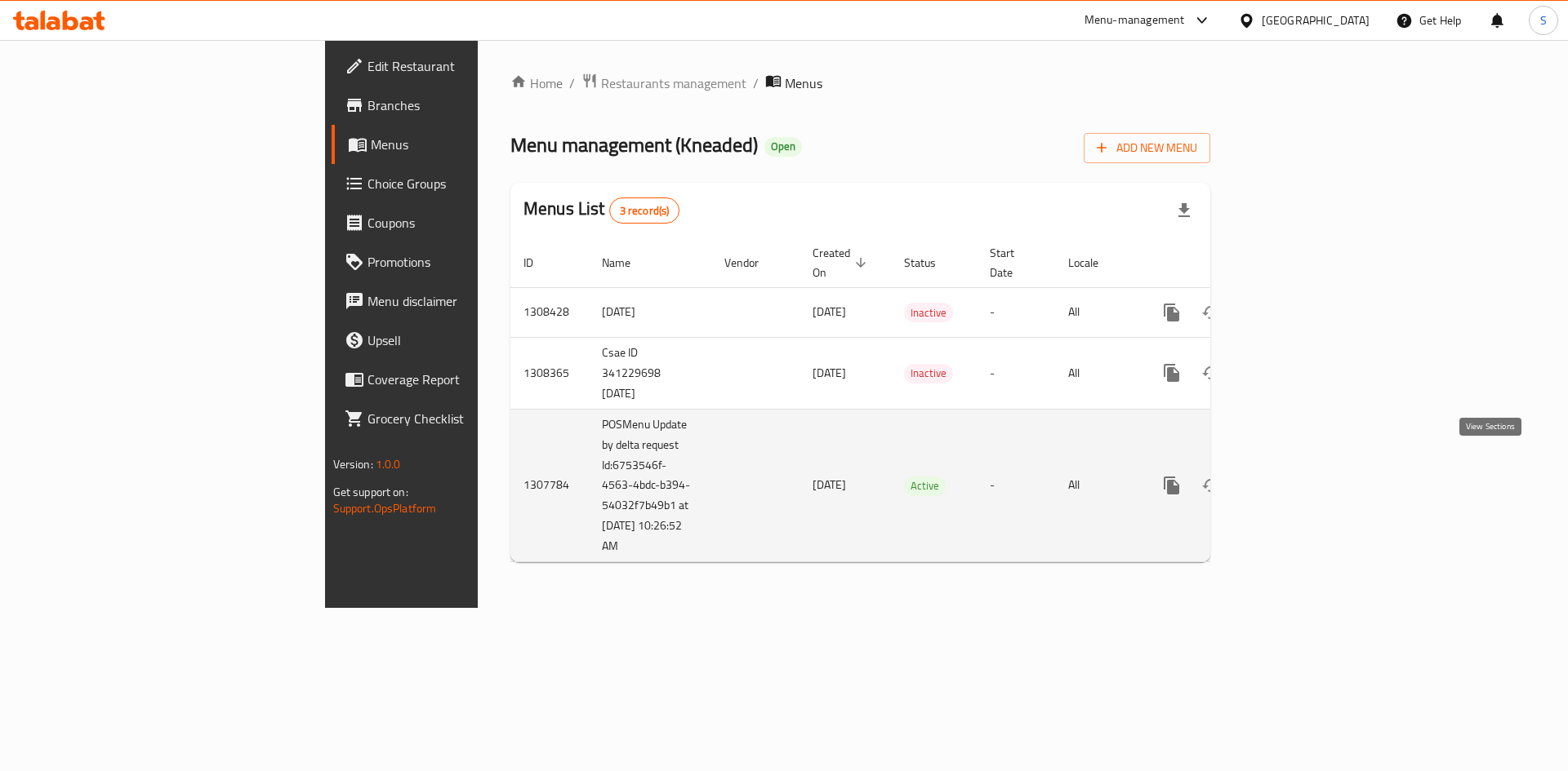
click at [1300, 476] on icon "enhanced table" at bounding box center [1289, 485] width 19 height 19
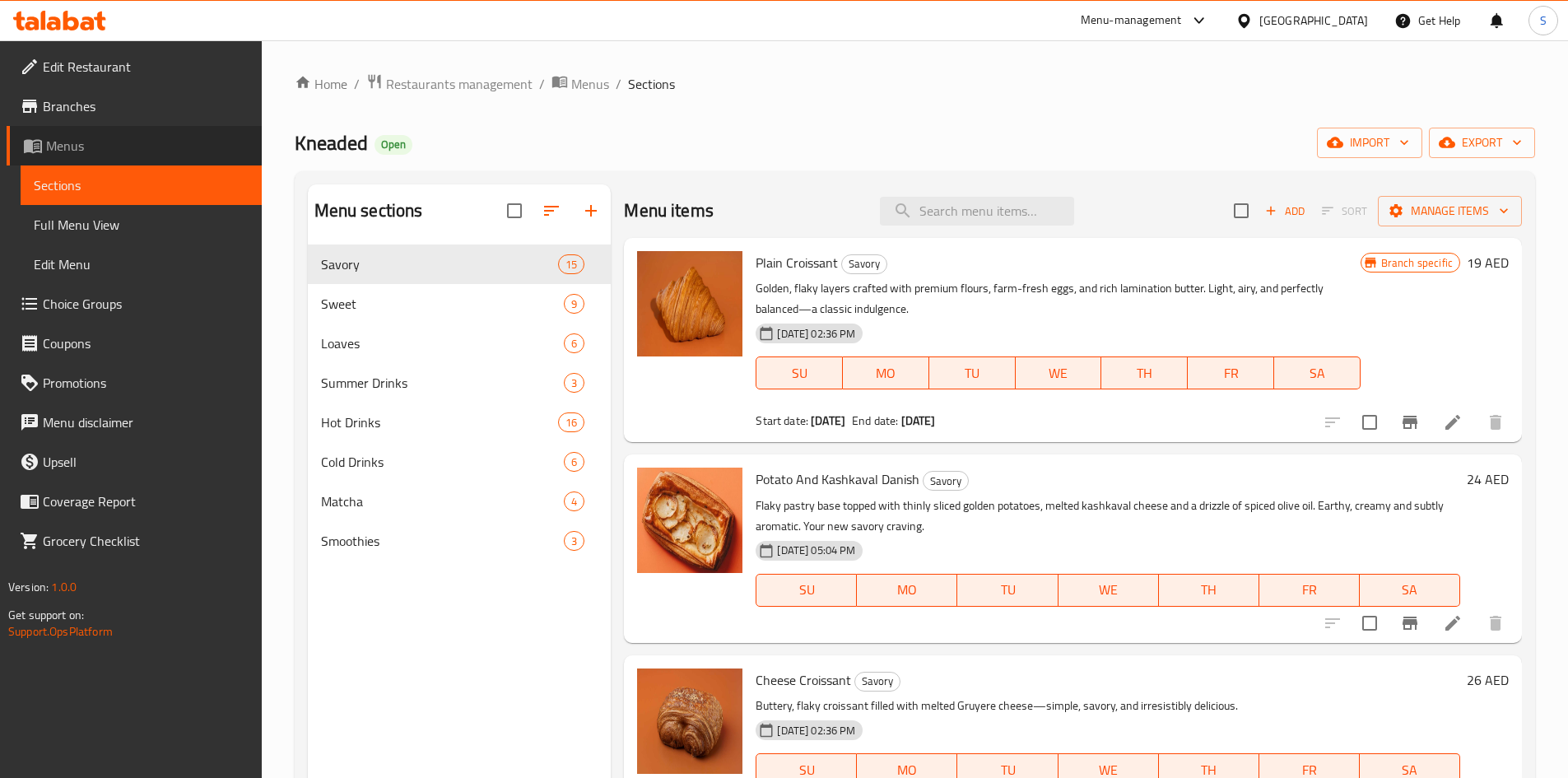
click at [172, 136] on span "Menus" at bounding box center [147, 145] width 202 height 19
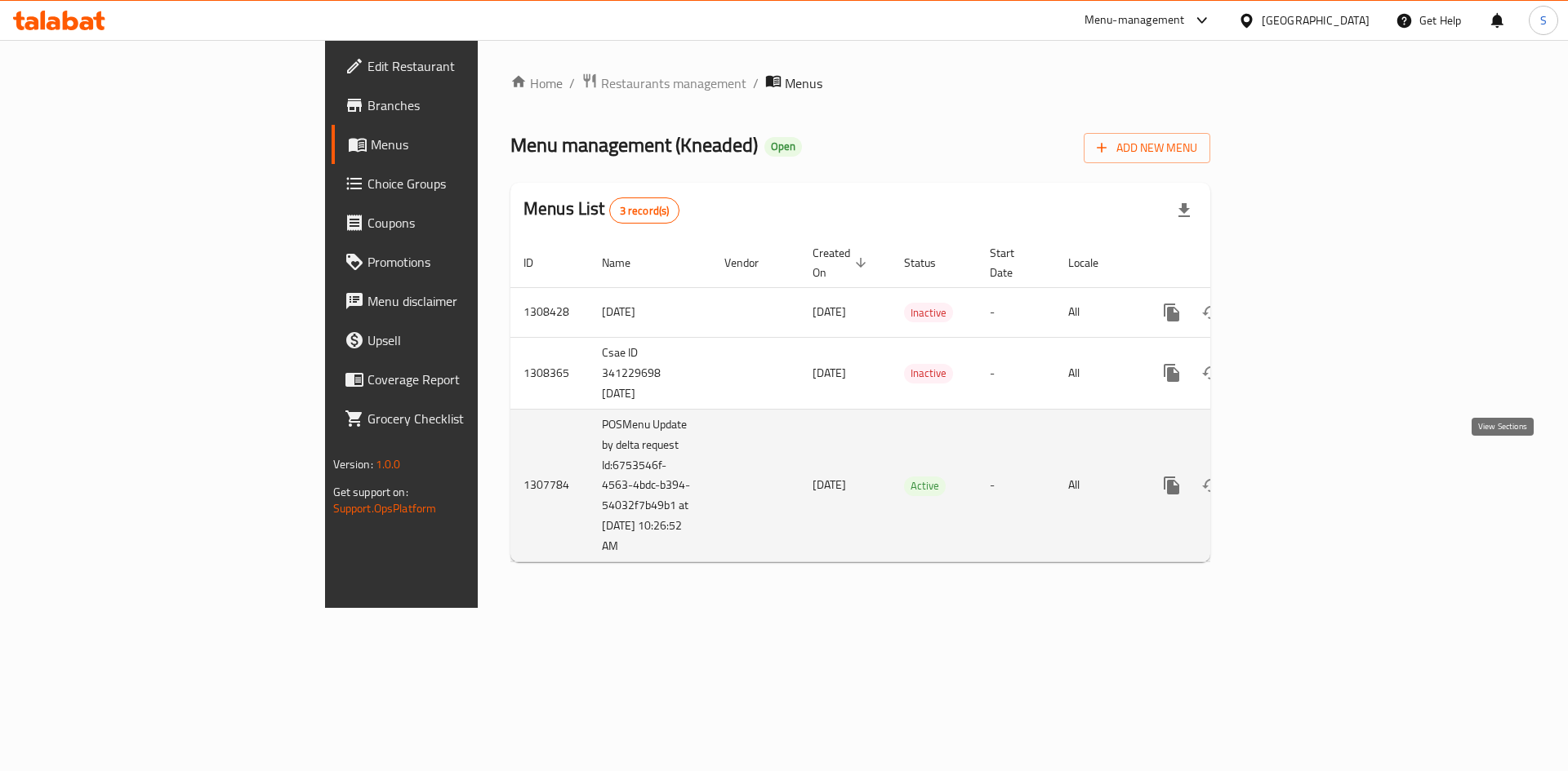
click at [1300, 476] on icon "enhanced table" at bounding box center [1289, 485] width 19 height 19
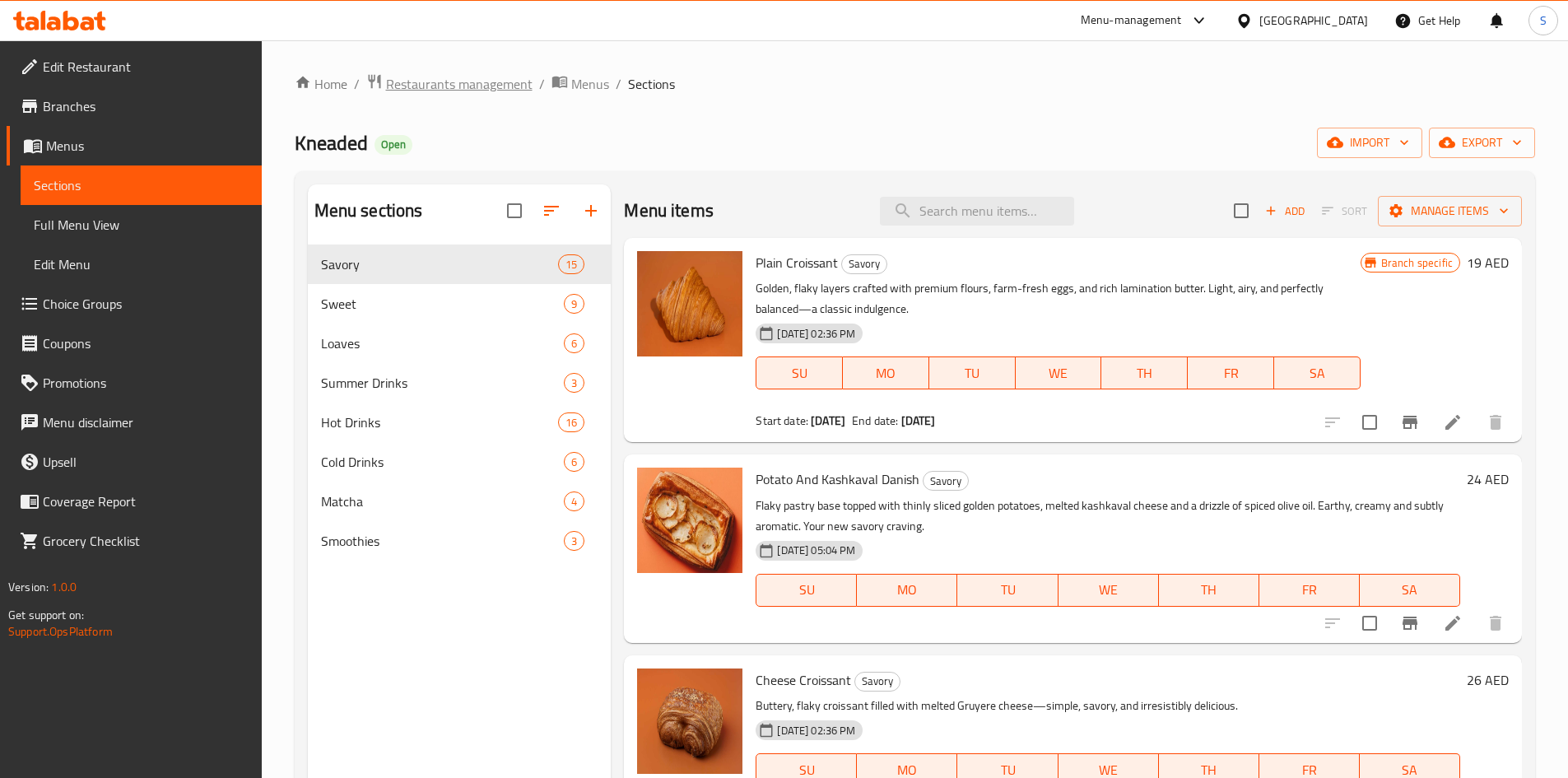
click at [480, 91] on span "Restaurants management" at bounding box center [459, 83] width 147 height 19
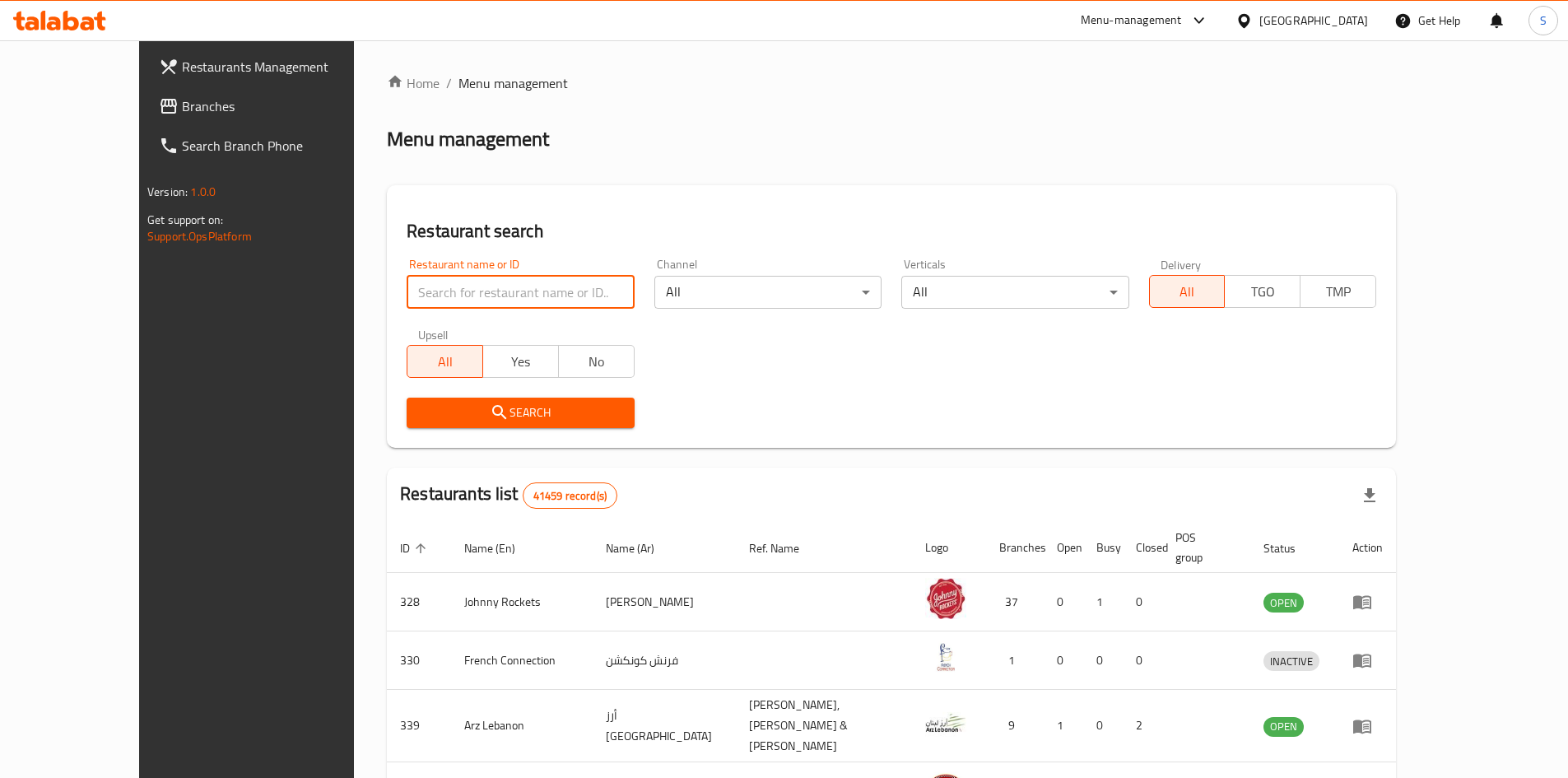
click at [529, 292] on input "search" at bounding box center [521, 292] width 227 height 33
paste input "706020"
drag, startPoint x: 330, startPoint y: 298, endPoint x: 247, endPoint y: 300, distance: 83.0
click at [247, 300] on div "Restaurants Management Branches Search Branch Phone Version: 1.0.0 Get support …" at bounding box center [784, 651] width 1290 height 1221
type input "706020"
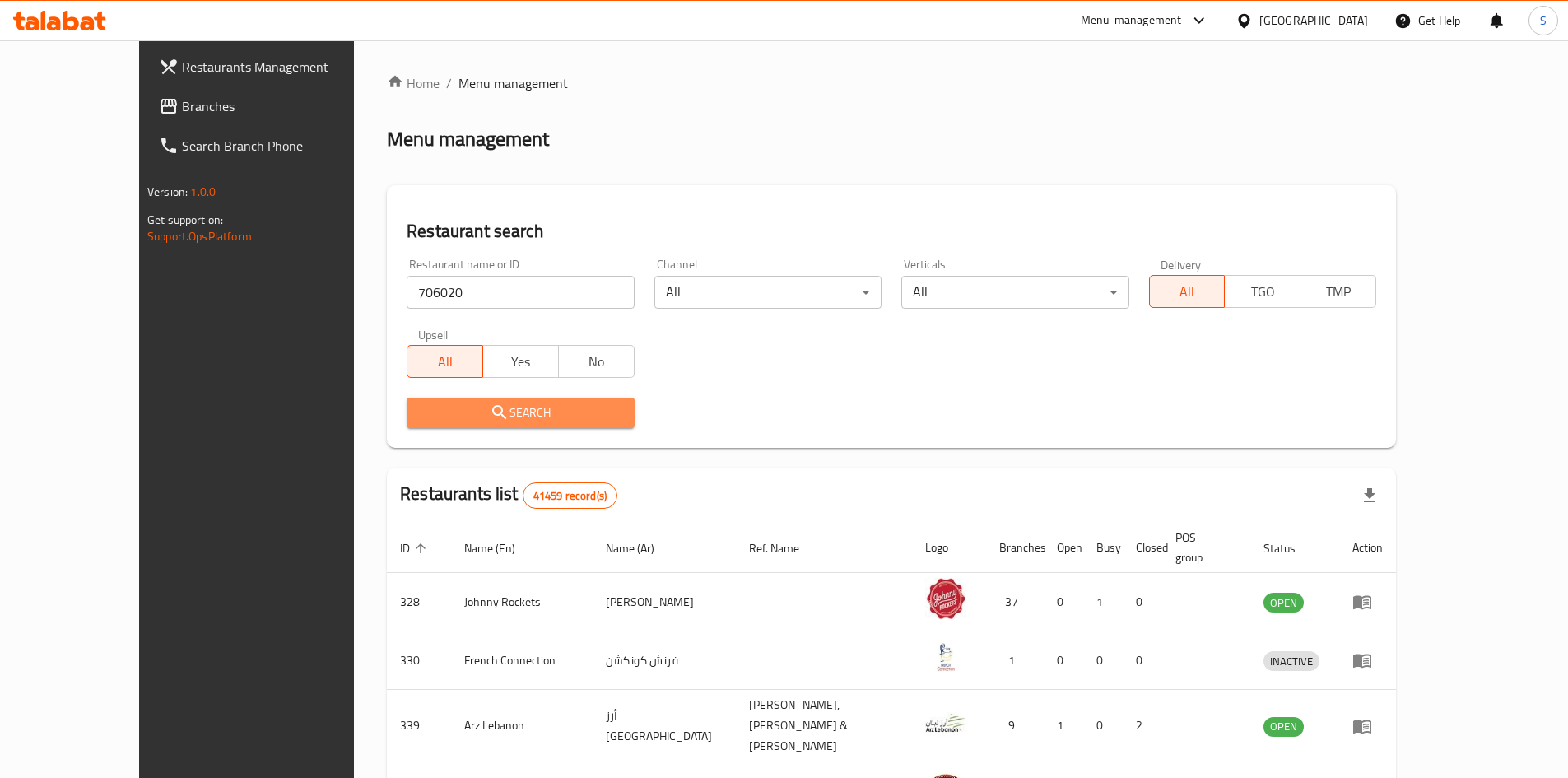
click at [536, 409] on span "Search" at bounding box center [520, 413] width 201 height 20
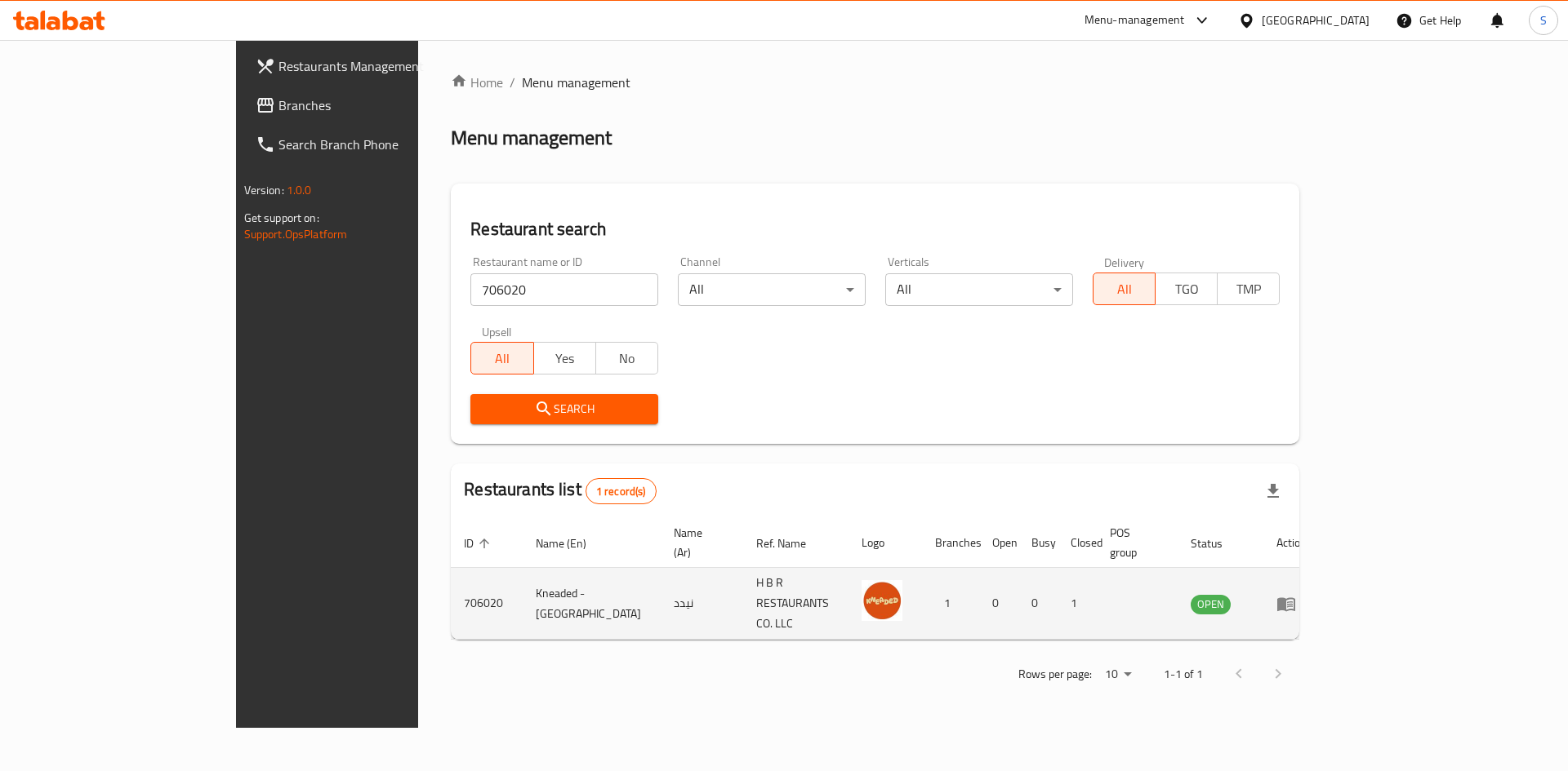
click at [1320, 591] on td "enhanced table" at bounding box center [1291, 604] width 56 height 72
click at [1296, 594] on icon "enhanced table" at bounding box center [1285, 603] width 19 height 19
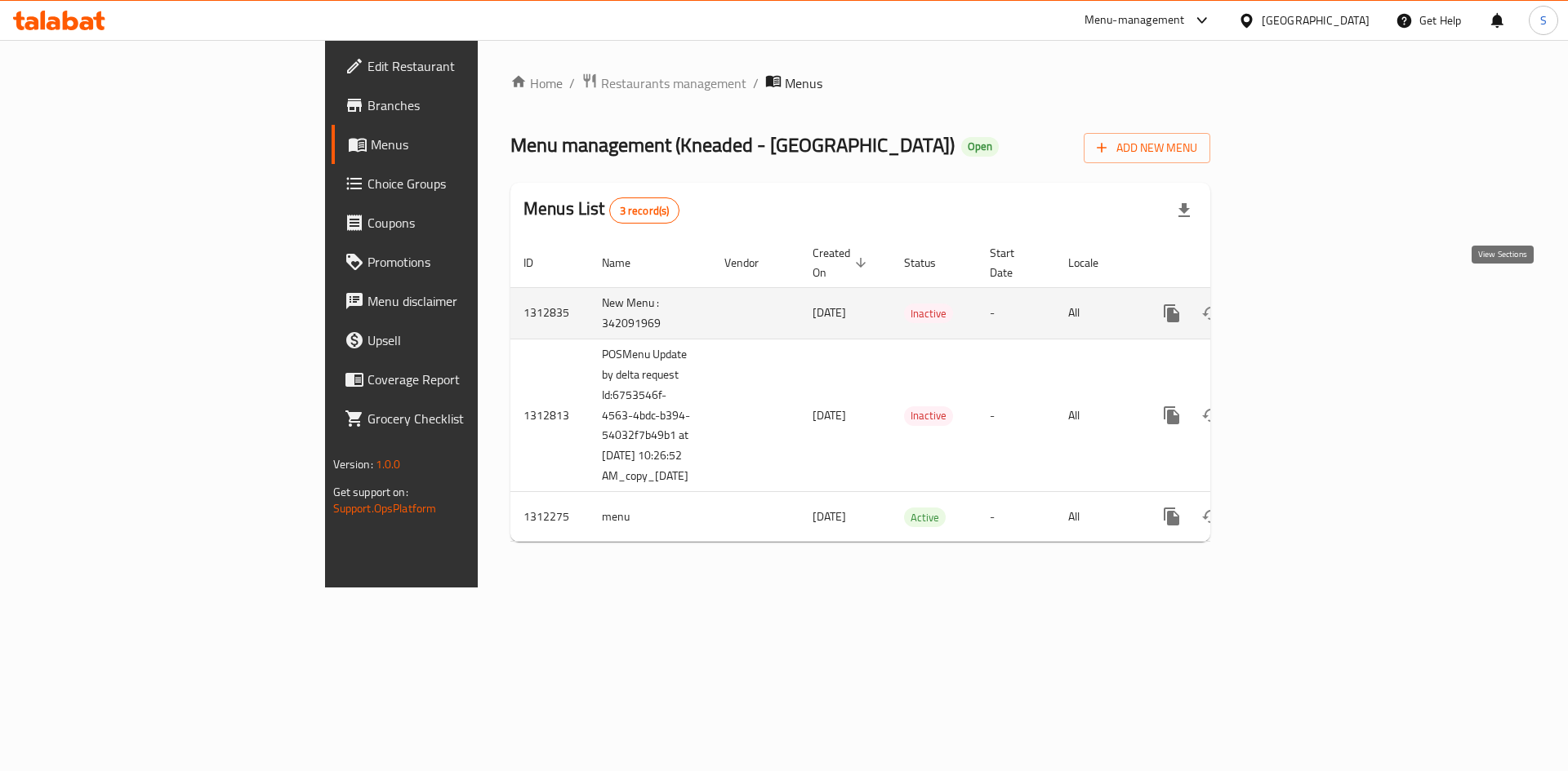
click at [1300, 303] on icon "enhanced table" at bounding box center [1289, 312] width 19 height 19
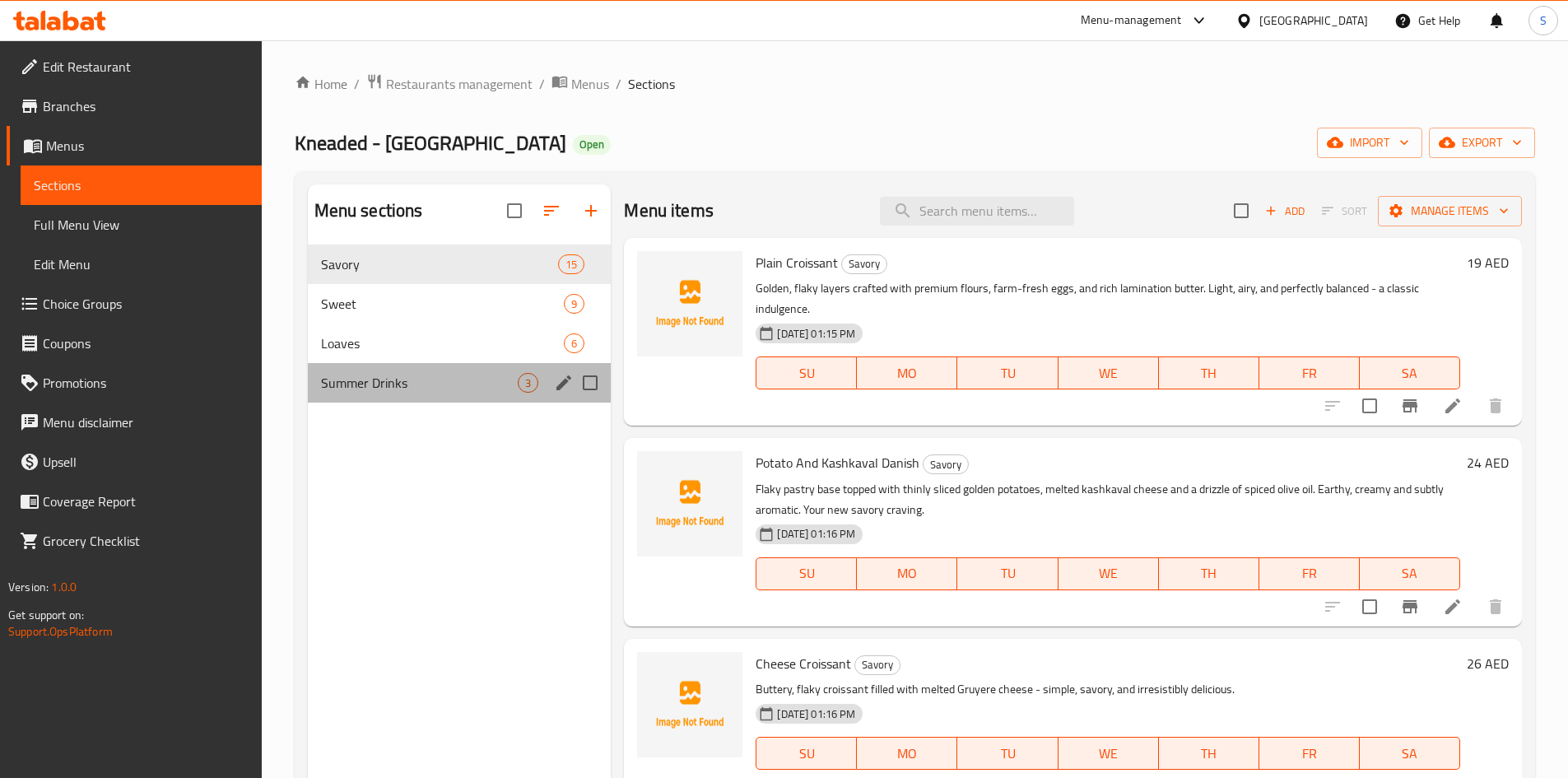
click at [430, 398] on div "Summer Drinks 3" at bounding box center [459, 383] width 304 height 40
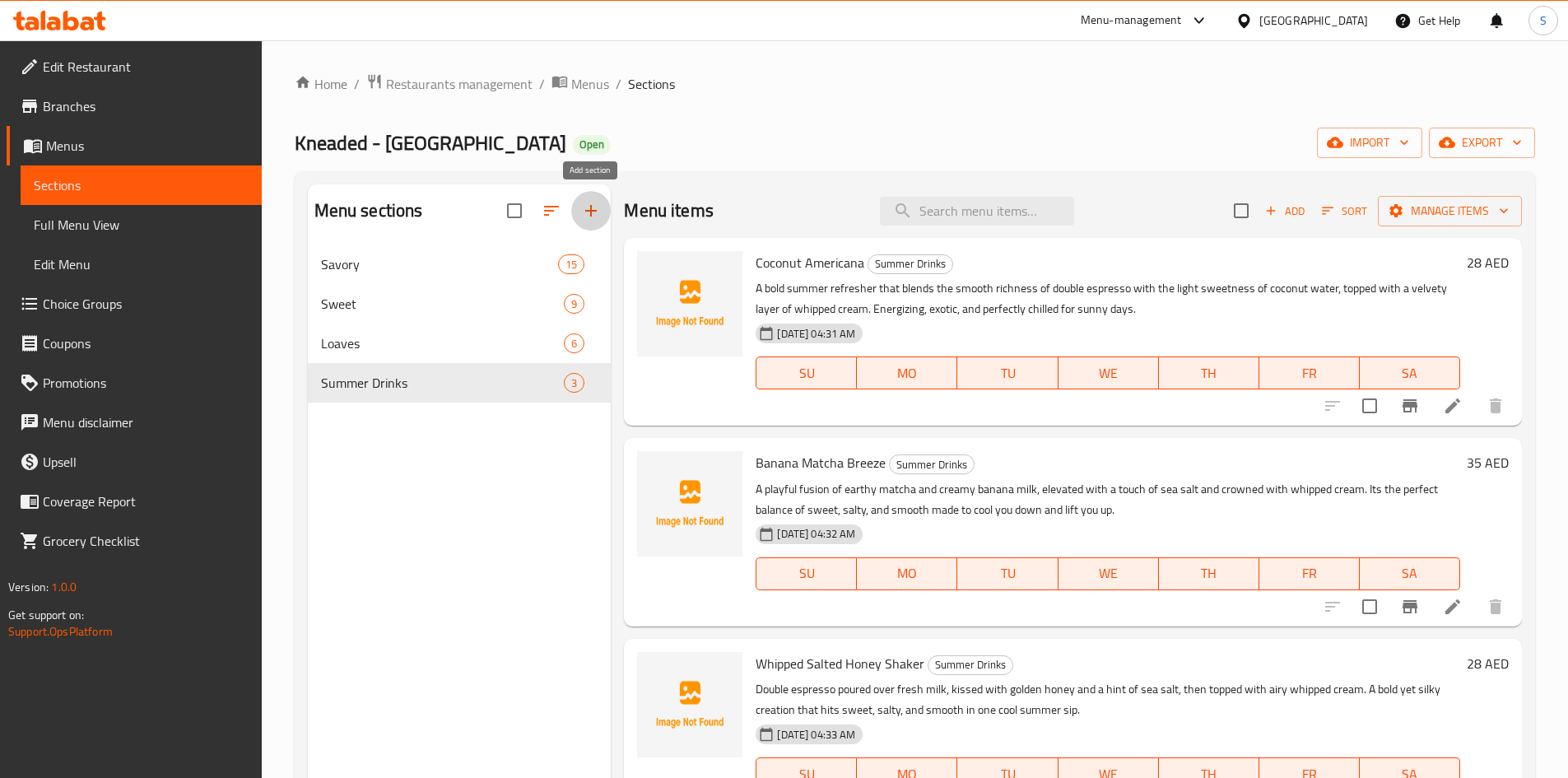
click at [593, 217] on icon "button" at bounding box center [591, 210] width 19 height 19
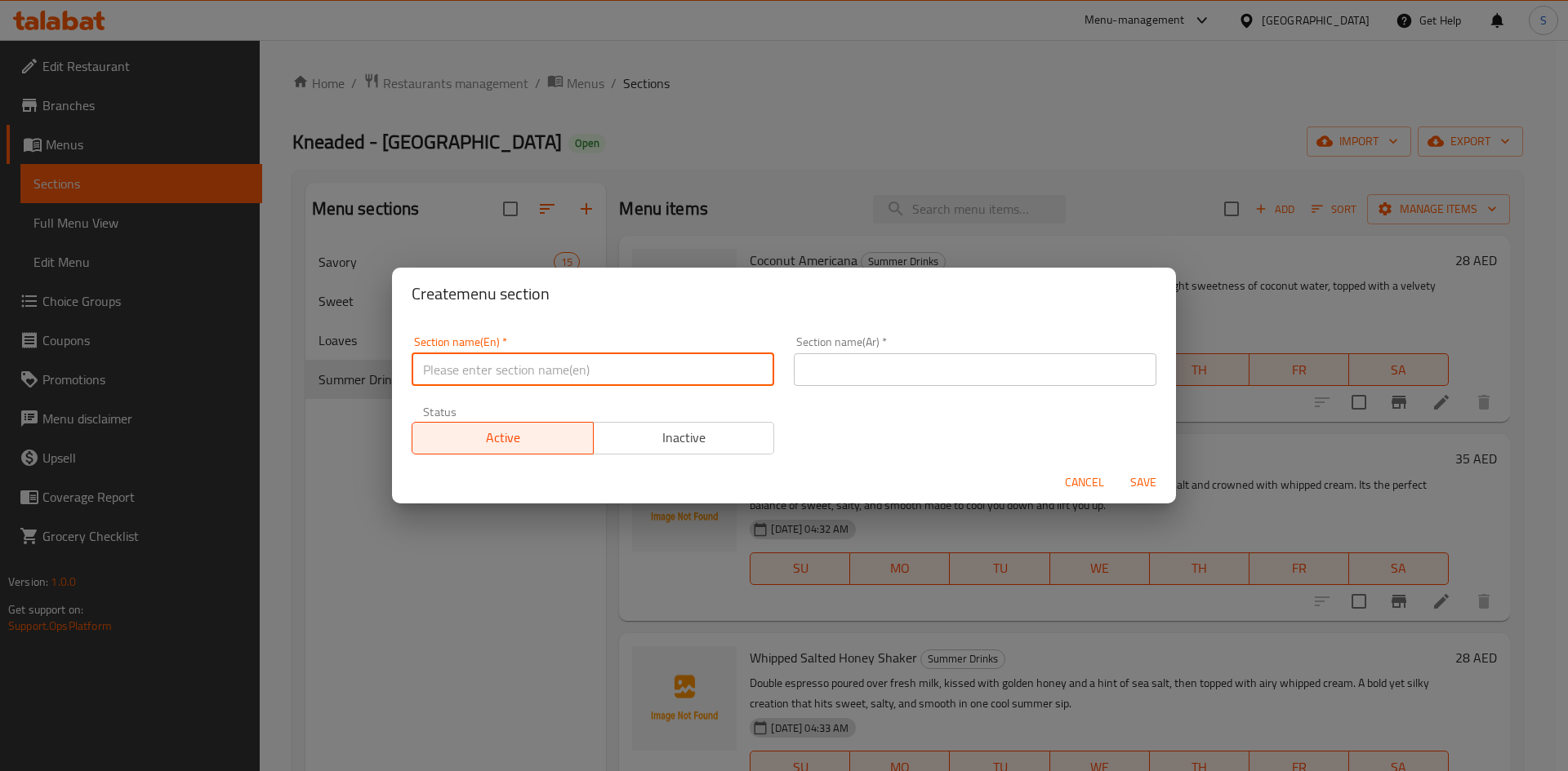
click at [575, 368] on input "text" at bounding box center [593, 369] width 363 height 33
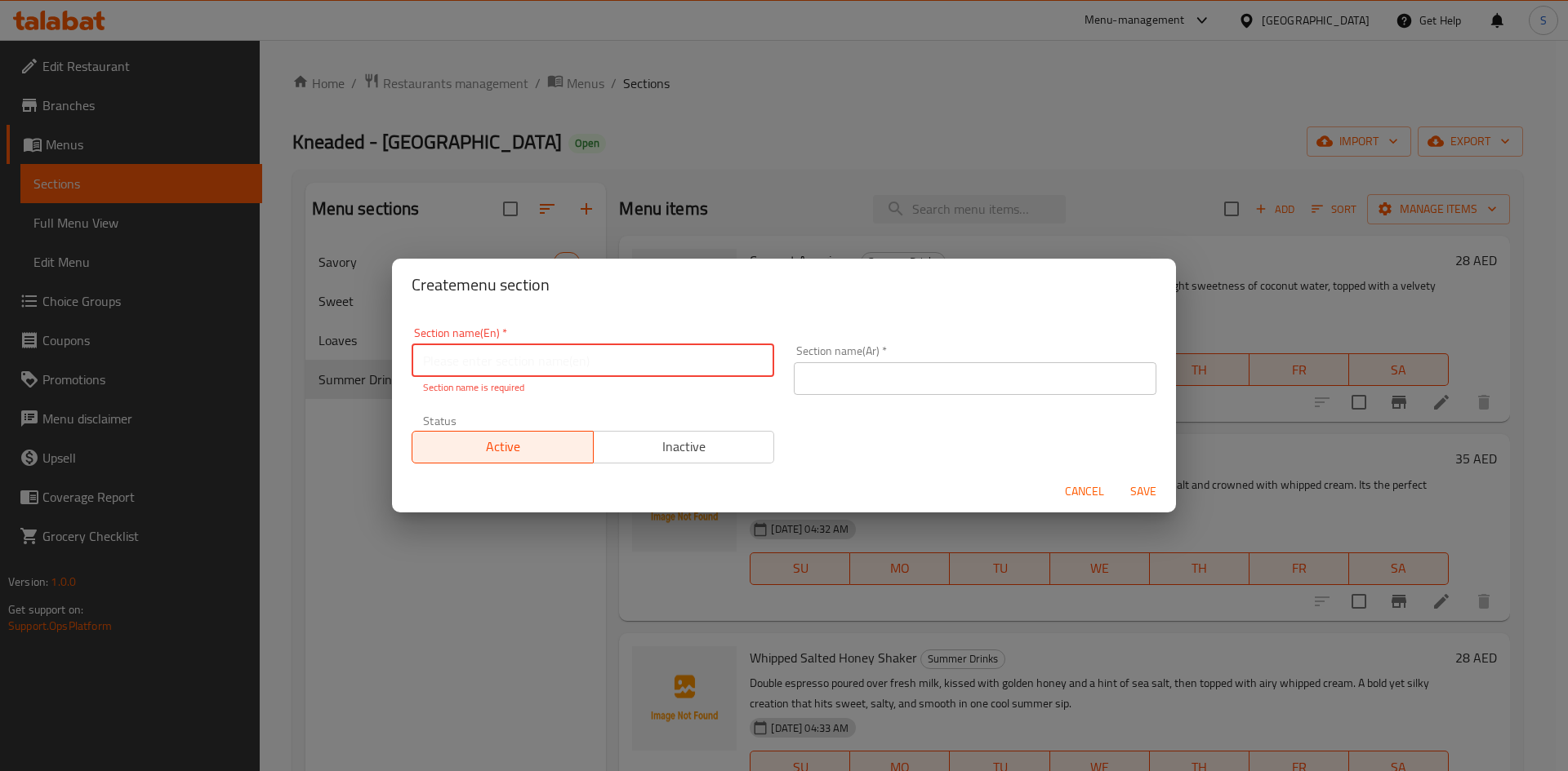
paste input "Hot Drinks"
type input "Hot Drinks"
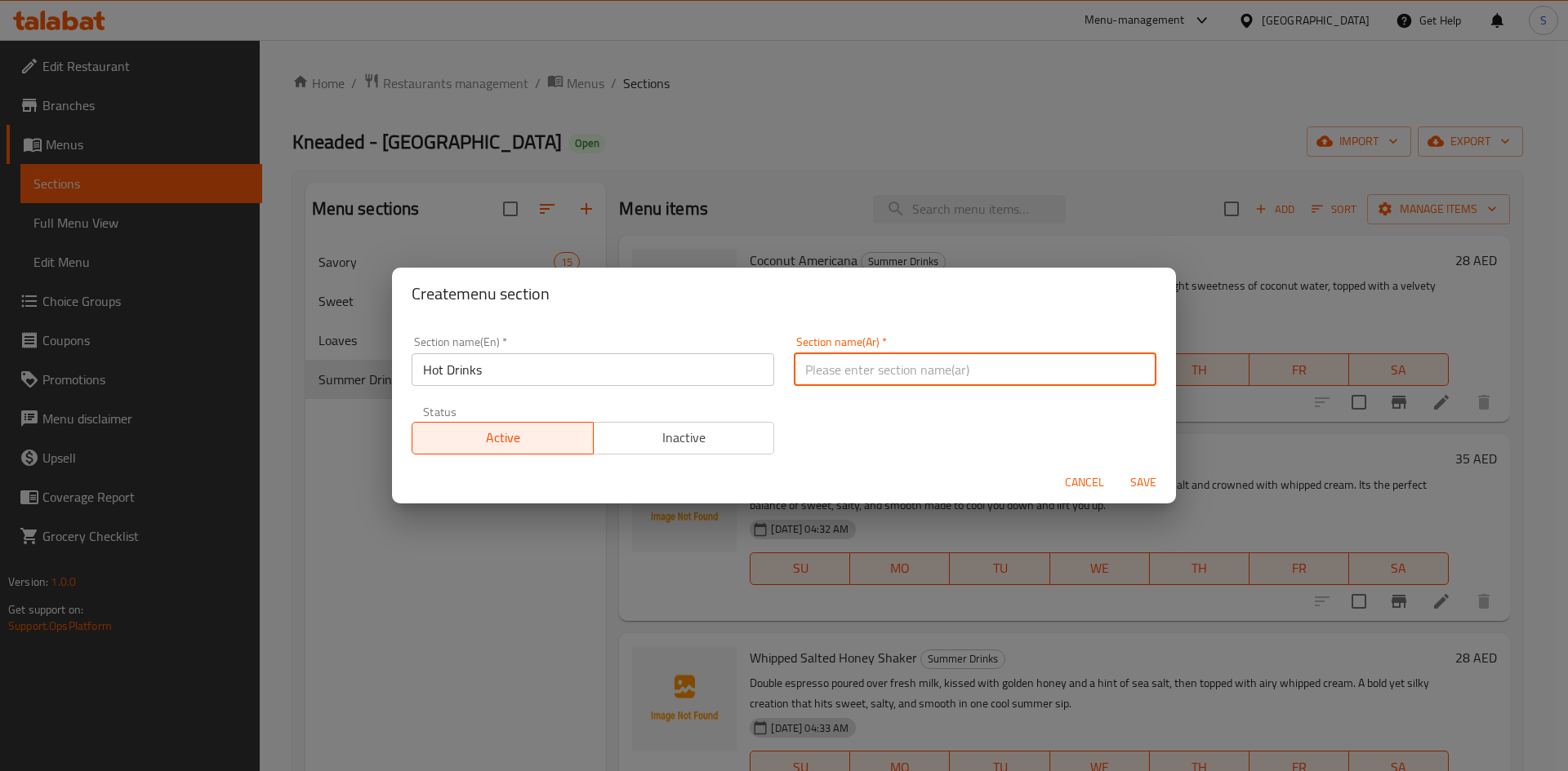
click at [954, 393] on div "Section name(Ar)   * Section name(Ar) *" at bounding box center [975, 361] width 382 height 69
type input "مشروبات ساخنة"
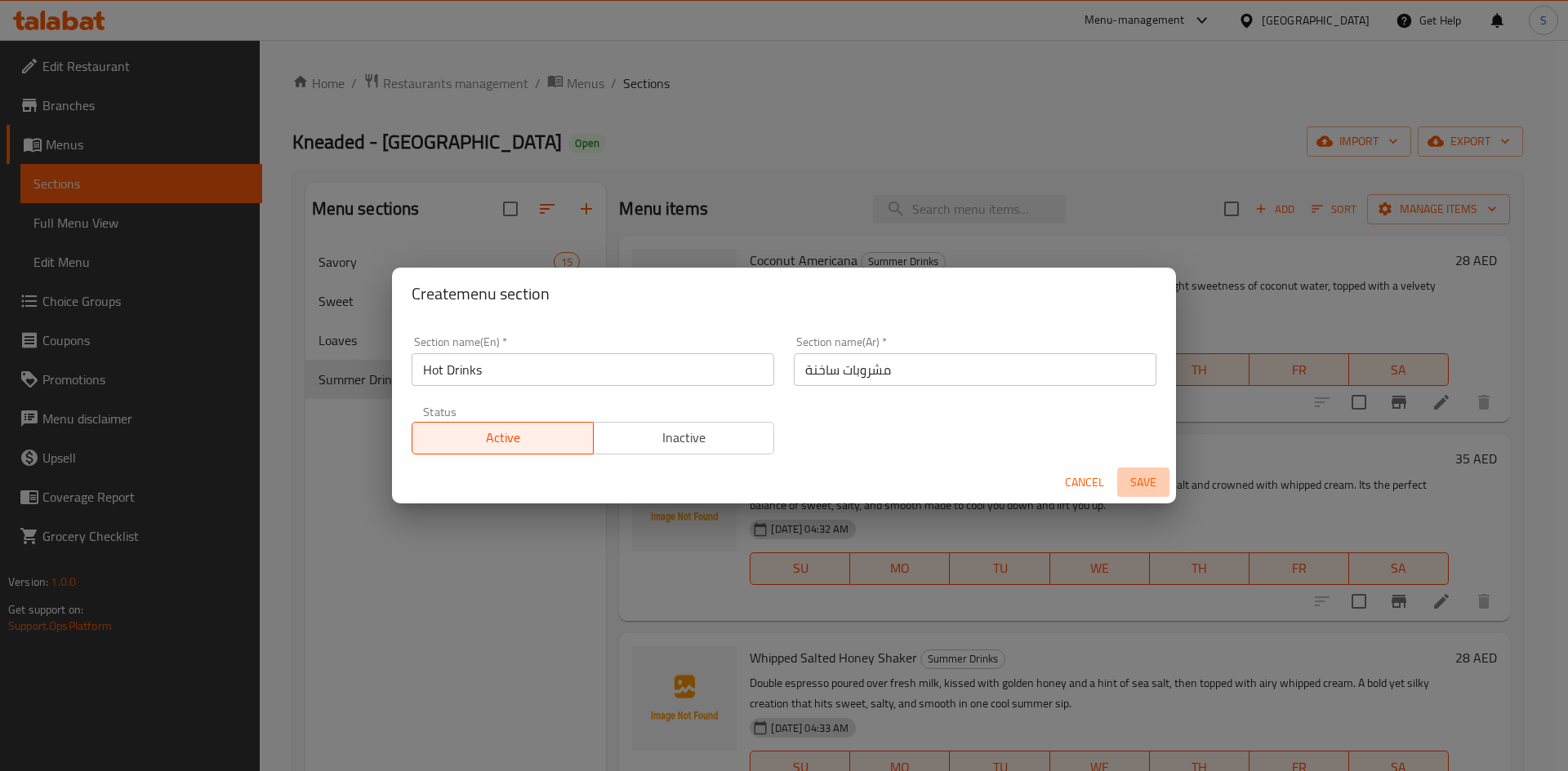
click at [1135, 485] on span "Save" at bounding box center [1143, 483] width 39 height 20
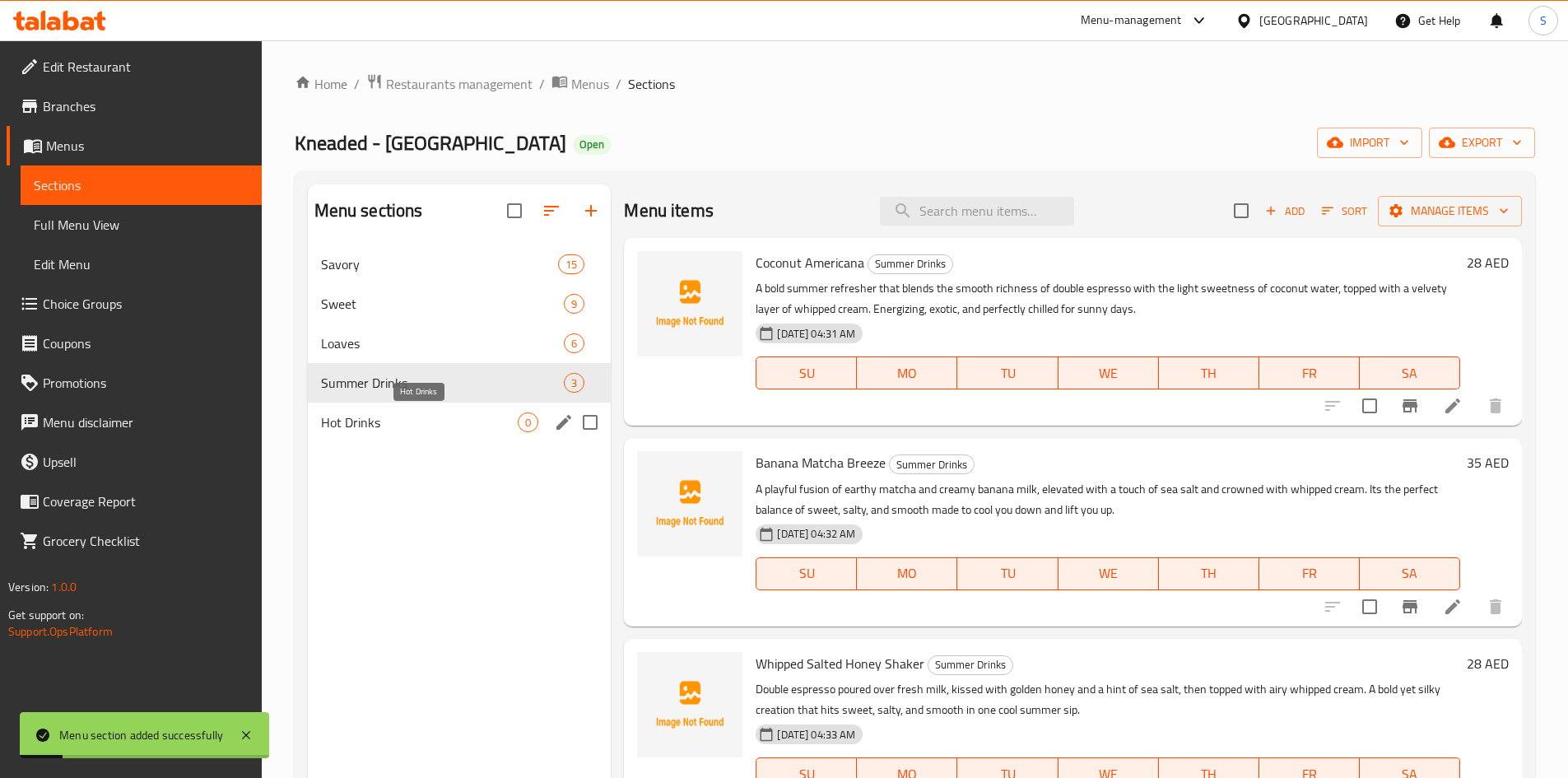
click at [483, 426] on span "Hot Drinks" at bounding box center [420, 422] width 198 height 19
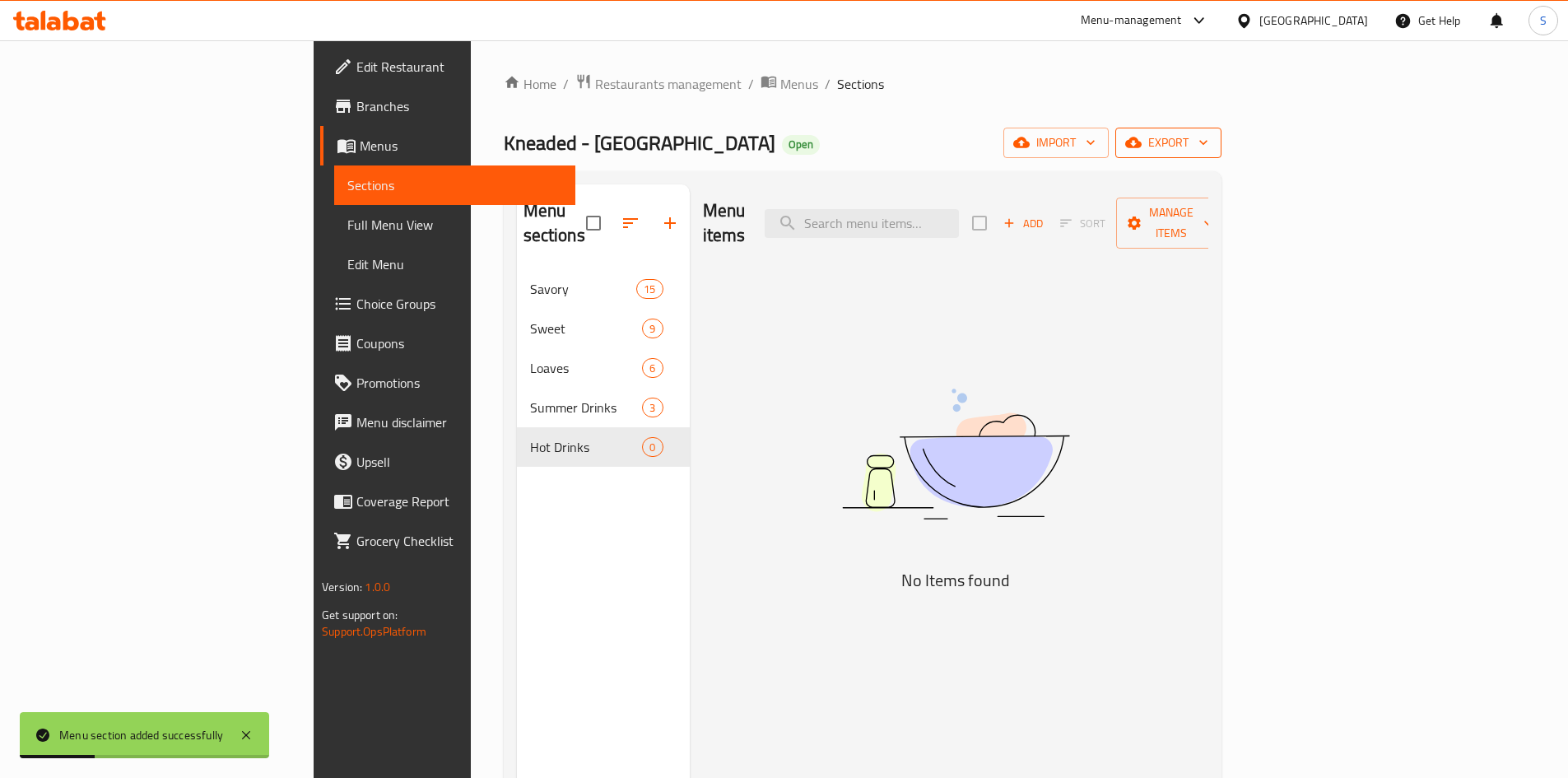
click at [1208, 136] on span "export" at bounding box center [1169, 142] width 80 height 20
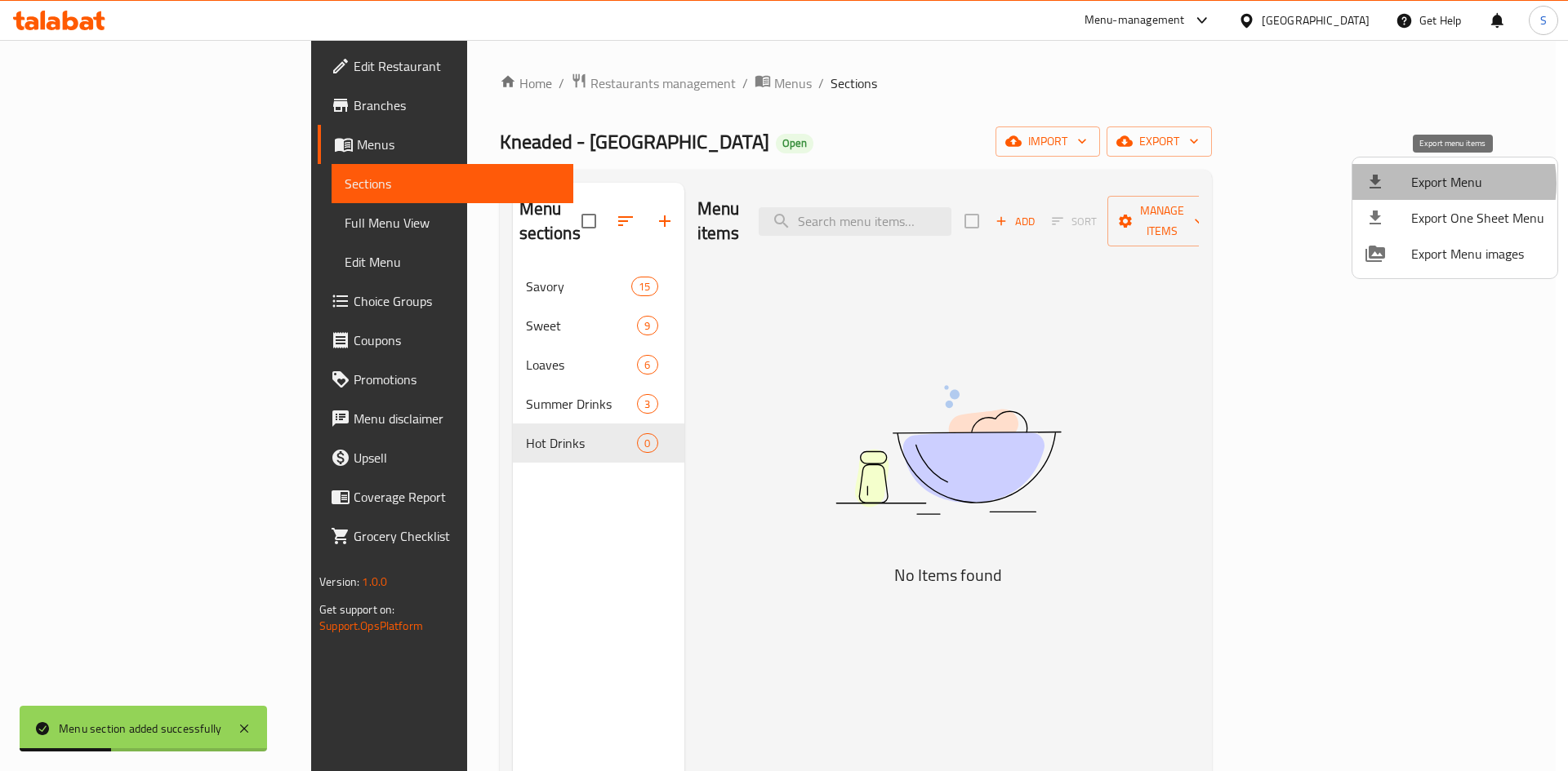
click at [1430, 184] on span "Export Menu" at bounding box center [1477, 181] width 133 height 19
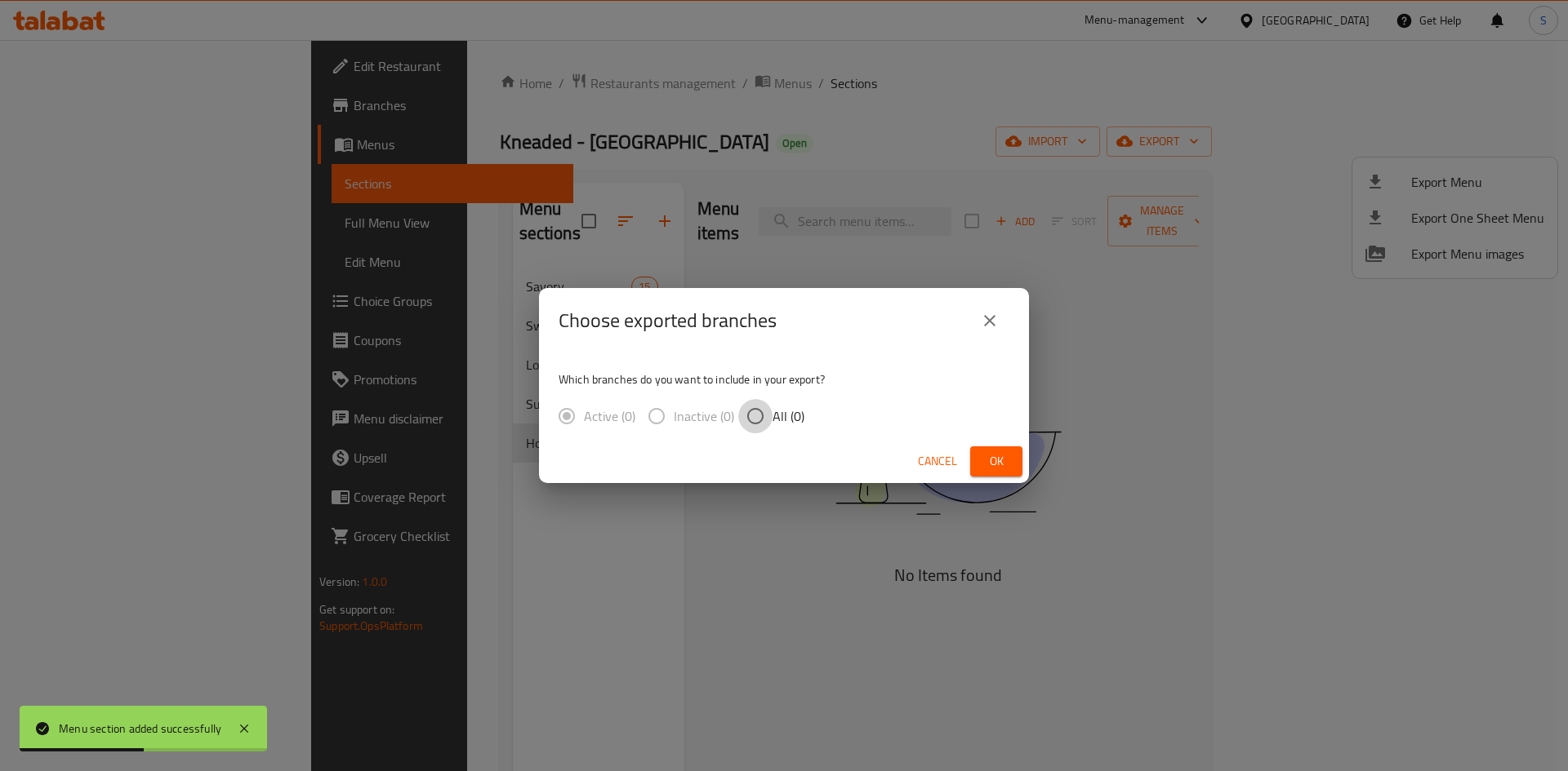
click at [762, 414] on input "All (0)" at bounding box center [755, 416] width 34 height 34
radio input "true"
click at [1008, 467] on span "Ok" at bounding box center [995, 461] width 26 height 20
